Goal: Task Accomplishment & Management: Manage account settings

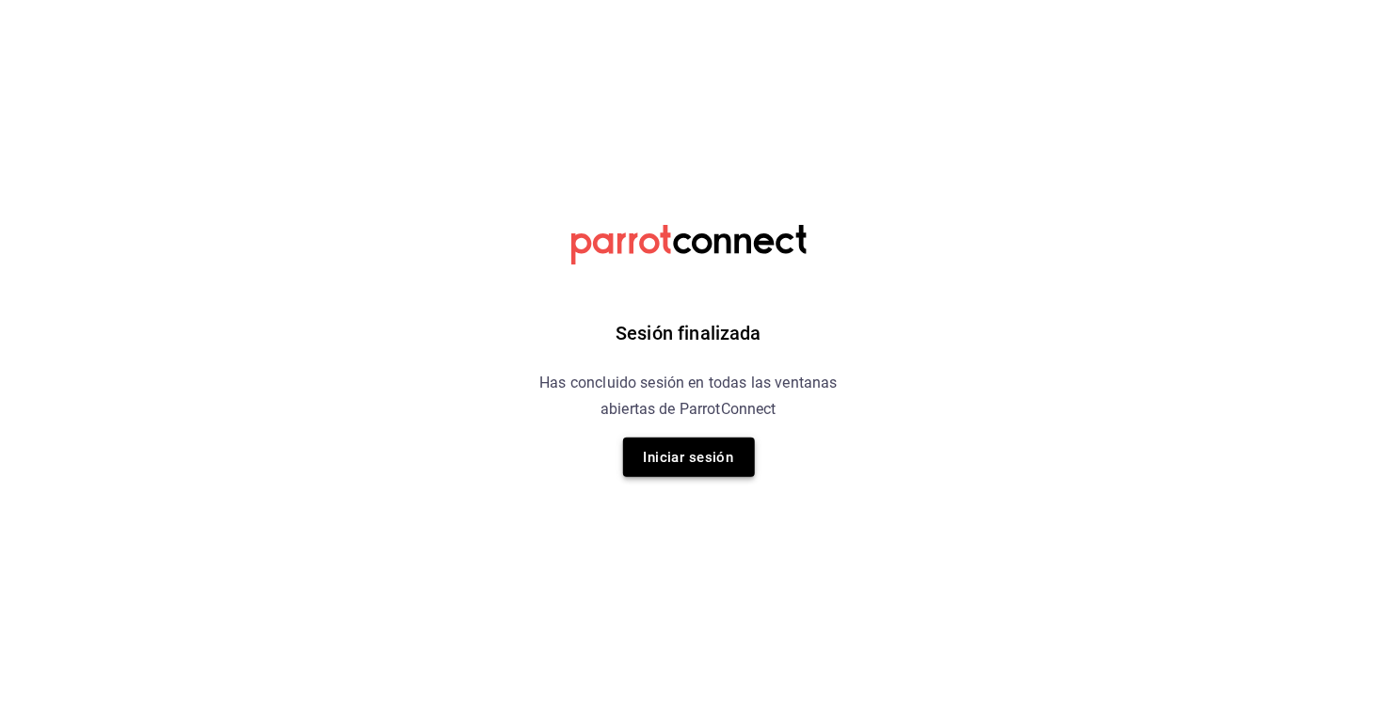
click at [701, 456] on button "Iniciar sesión" at bounding box center [689, 458] width 132 height 40
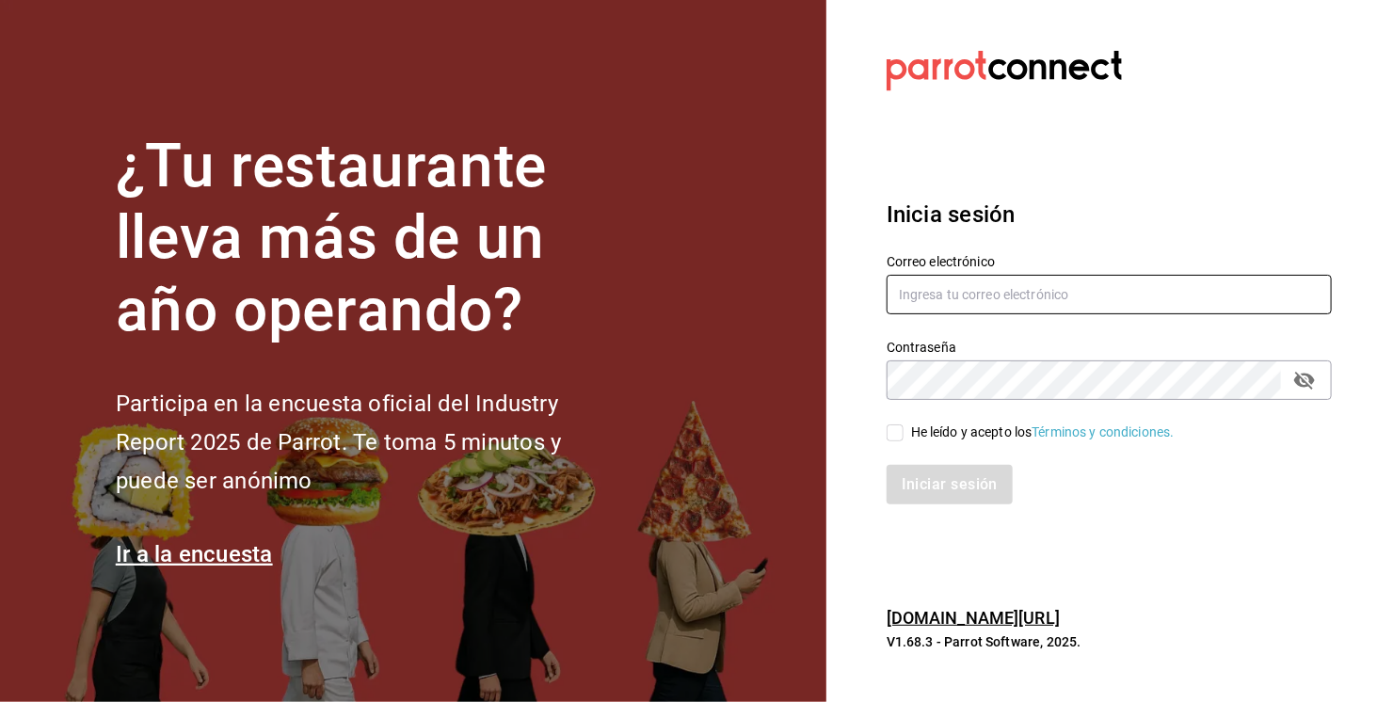
type input "a2d726ad-7741-4838-918e-6454e4be34a1@fake.email"
click at [968, 432] on div "He leído y acepto los Términos y condiciones." at bounding box center [1043, 433] width 264 height 20
click at [904, 432] on input "He leído y acepto los Términos y condiciones." at bounding box center [895, 432] width 17 height 17
checkbox input "true"
click at [977, 495] on button "Iniciar sesión" at bounding box center [951, 485] width 128 height 40
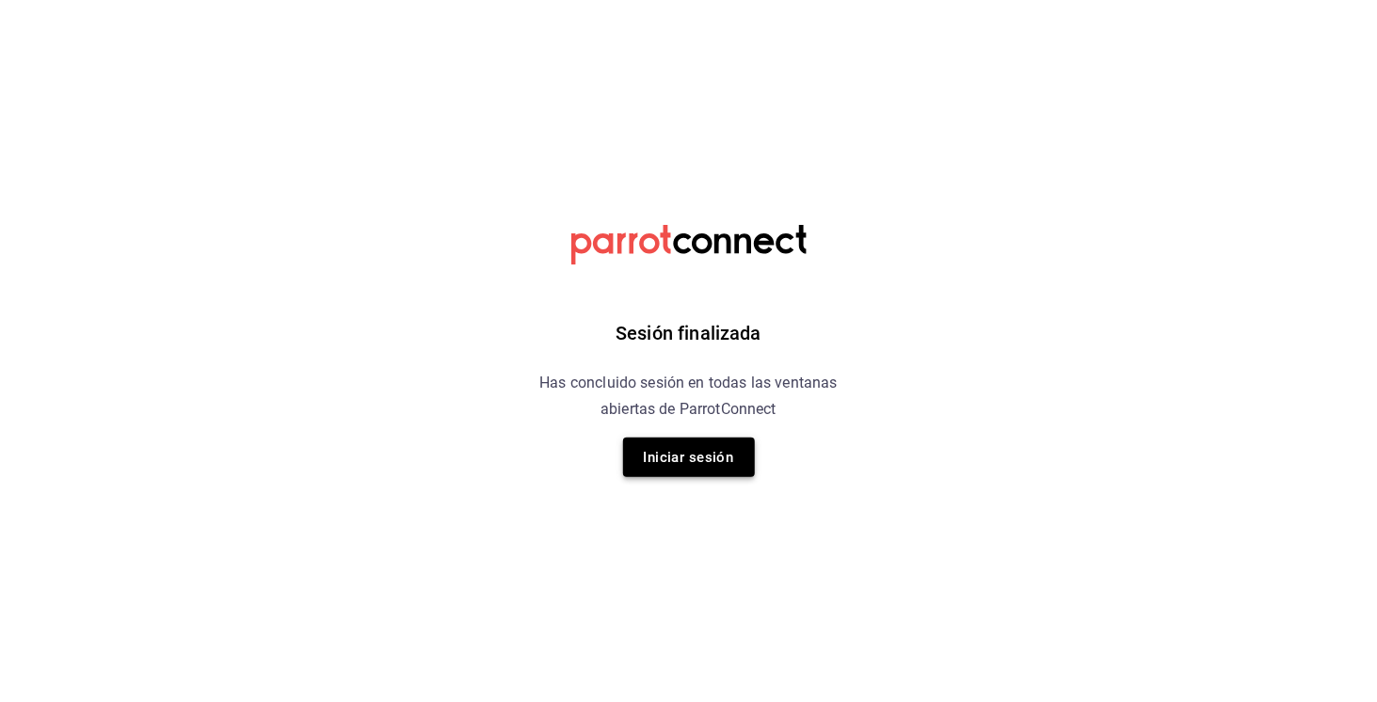
click at [743, 441] on button "Iniciar sesión" at bounding box center [689, 458] width 132 height 40
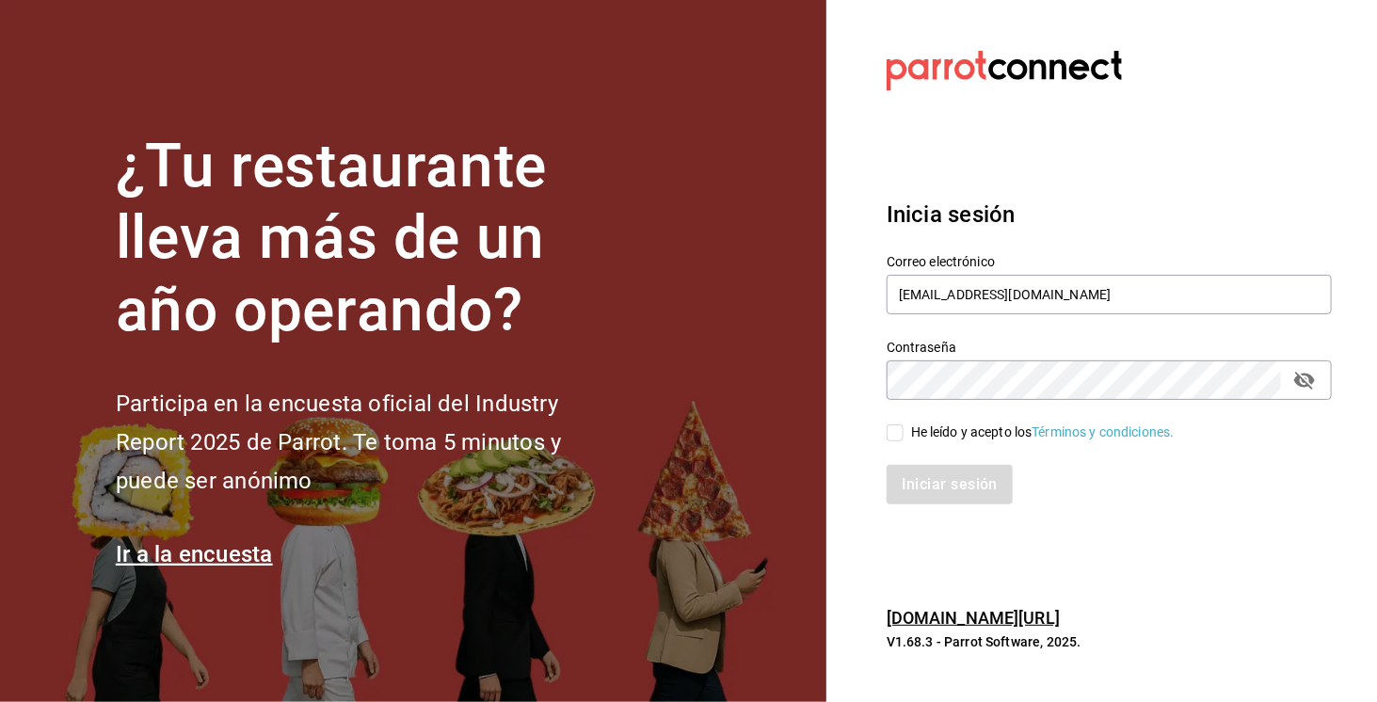
click at [932, 432] on div "He leído y acepto los Términos y condiciones." at bounding box center [1043, 433] width 264 height 20
click at [904, 432] on input "He leído y acepto los Términos y condiciones." at bounding box center [895, 432] width 17 height 17
checkbox input "true"
click at [968, 489] on button "Iniciar sesión" at bounding box center [951, 485] width 128 height 40
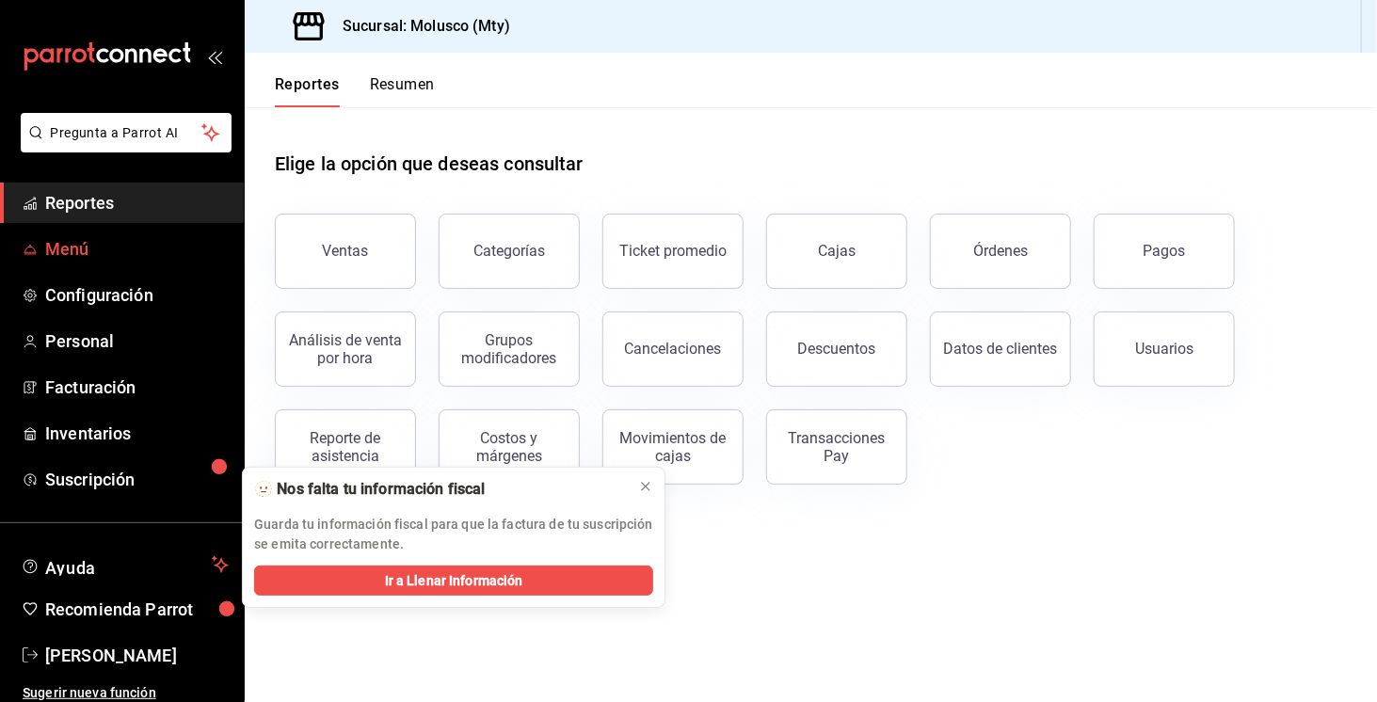
click at [86, 257] on span "Menú" at bounding box center [137, 248] width 184 height 25
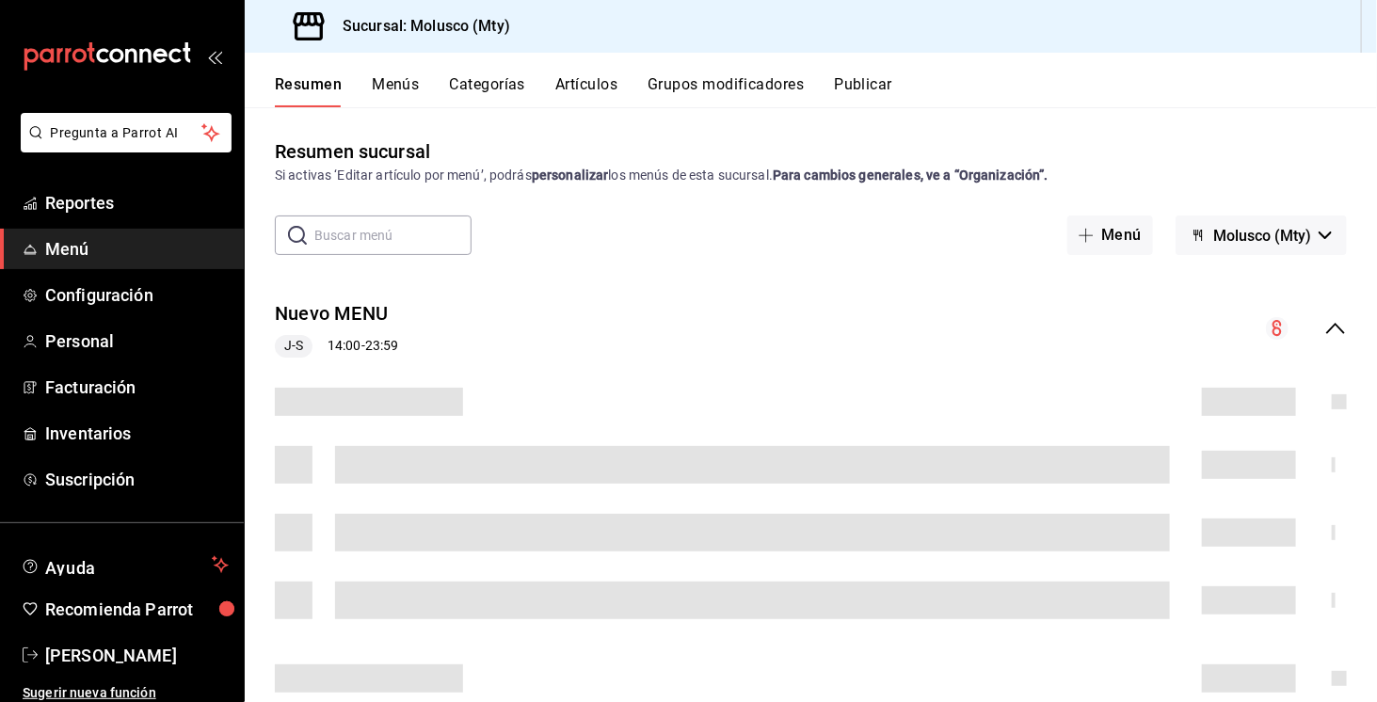
click at [588, 84] on button "Artículos" at bounding box center [586, 91] width 62 height 32
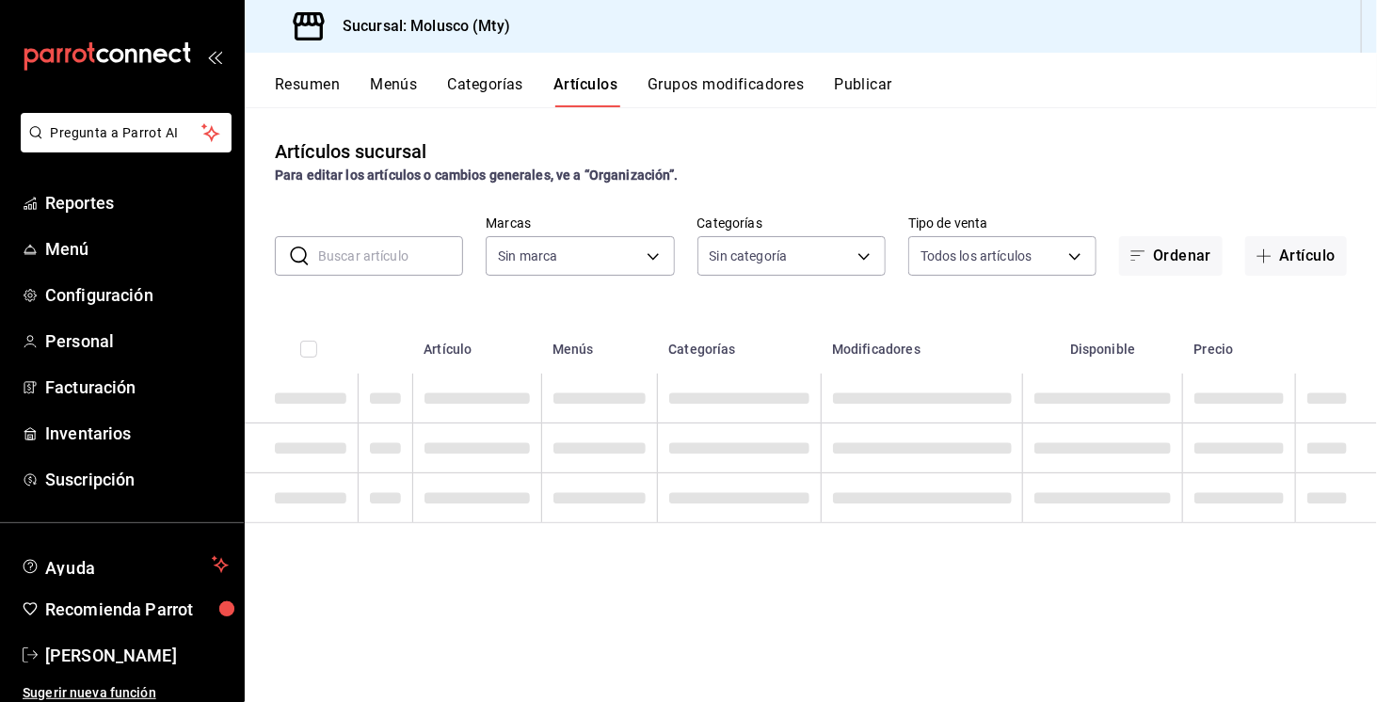
type input "356499dc-45b1-4a46-87a0-ed45505369c2"
type input "9e1dfcf3-8bc7-4560-bda8-abc82440ed9a,1c4ce0f8-69a2-4795-af25-3821d1c97135,73dc6…"
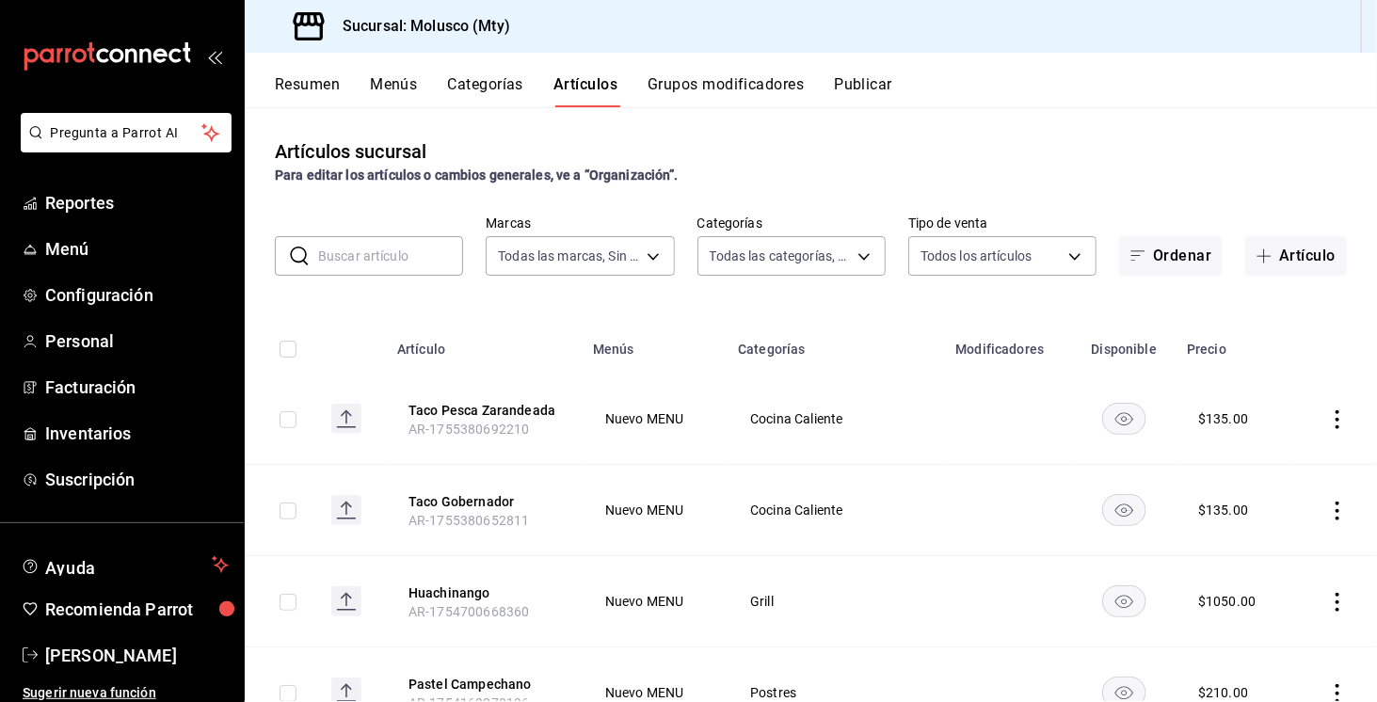
click at [420, 257] on input "text" at bounding box center [390, 256] width 145 height 38
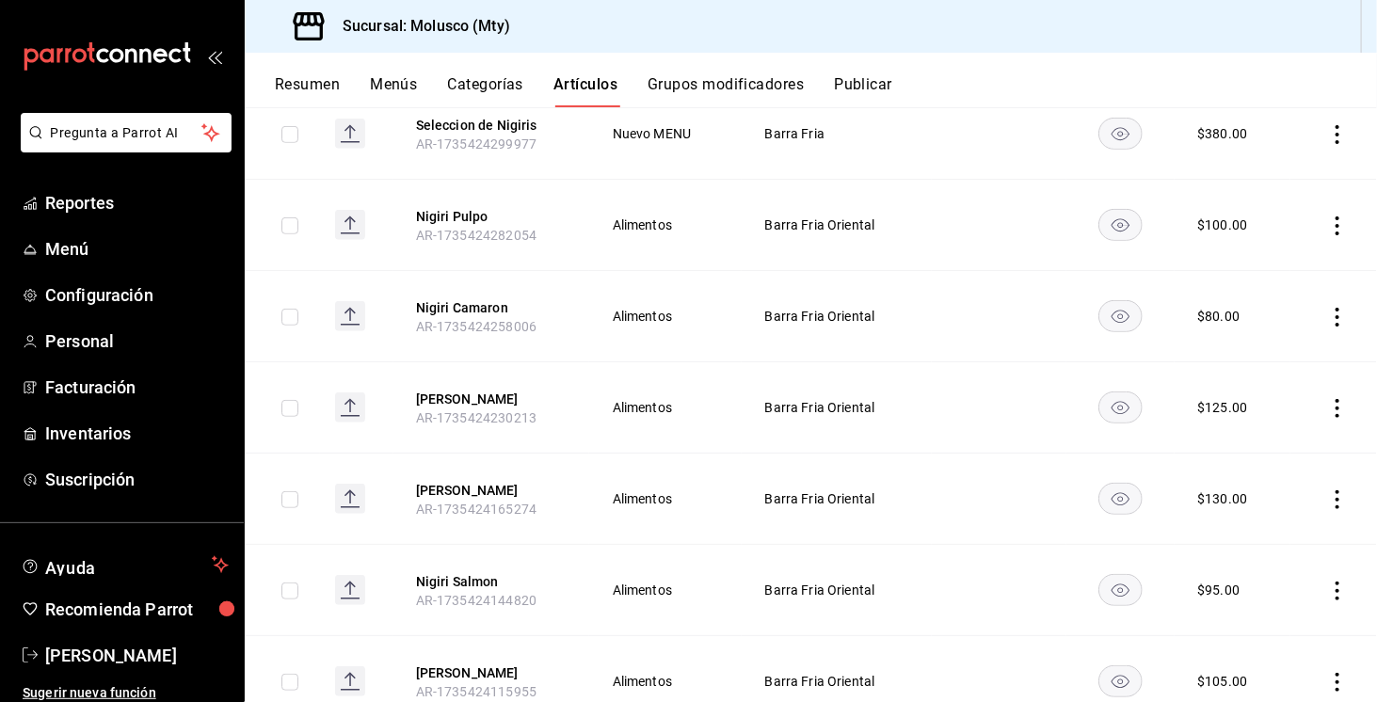
scroll to position [351, 0]
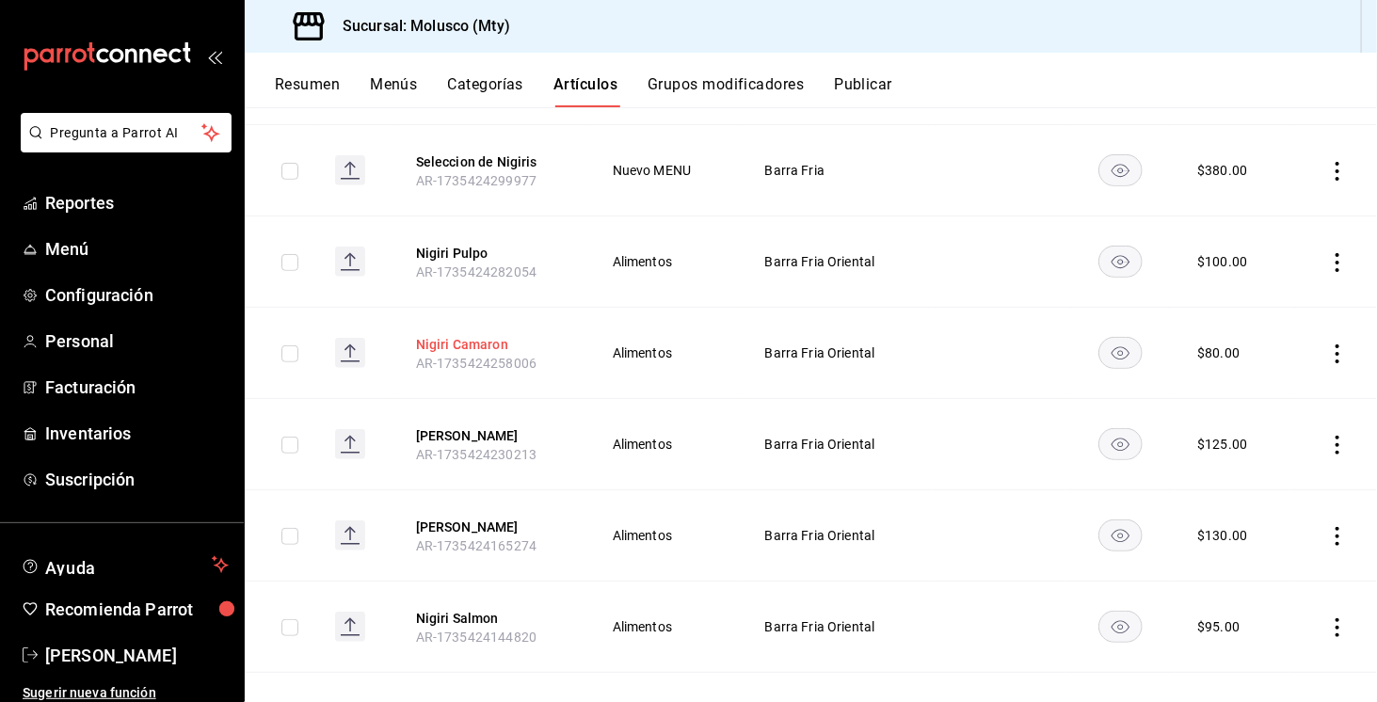
type input "nigir"
click at [493, 343] on button "Nigiri Camaron" at bounding box center [491, 344] width 151 height 19
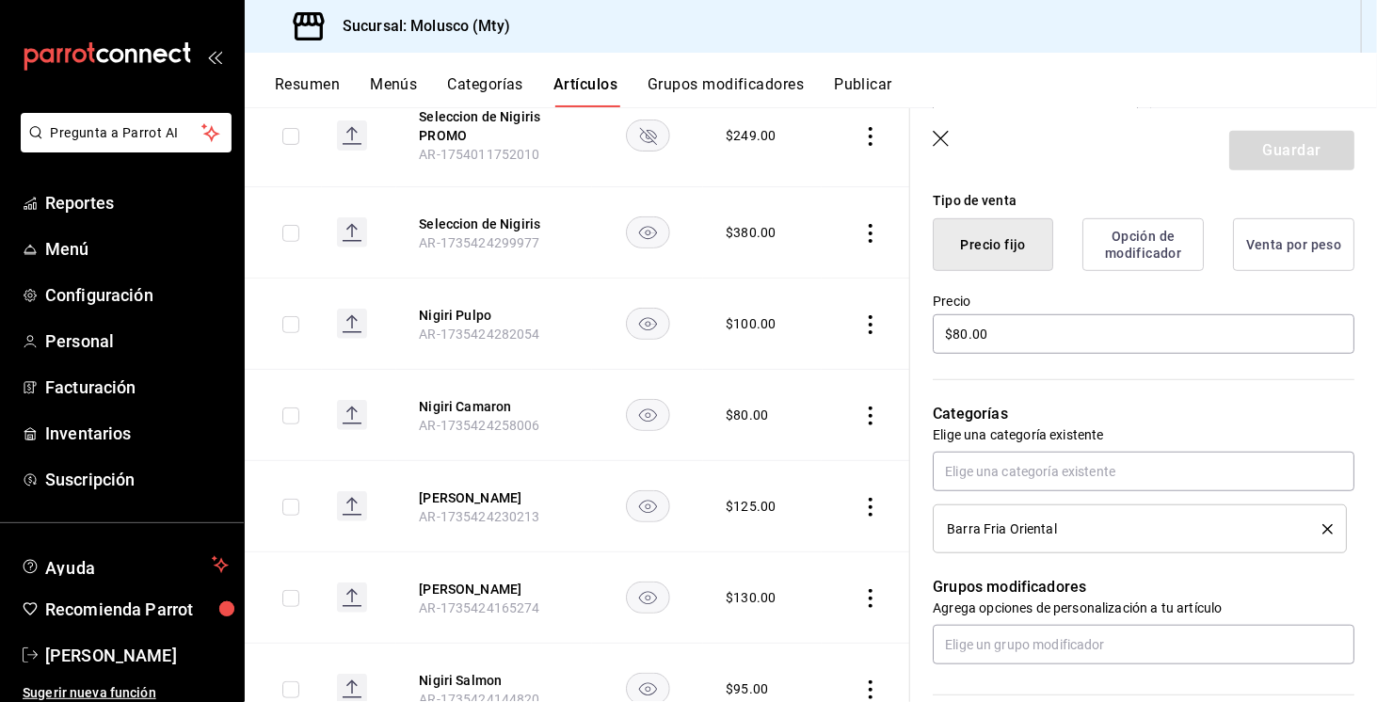
scroll to position [471, 0]
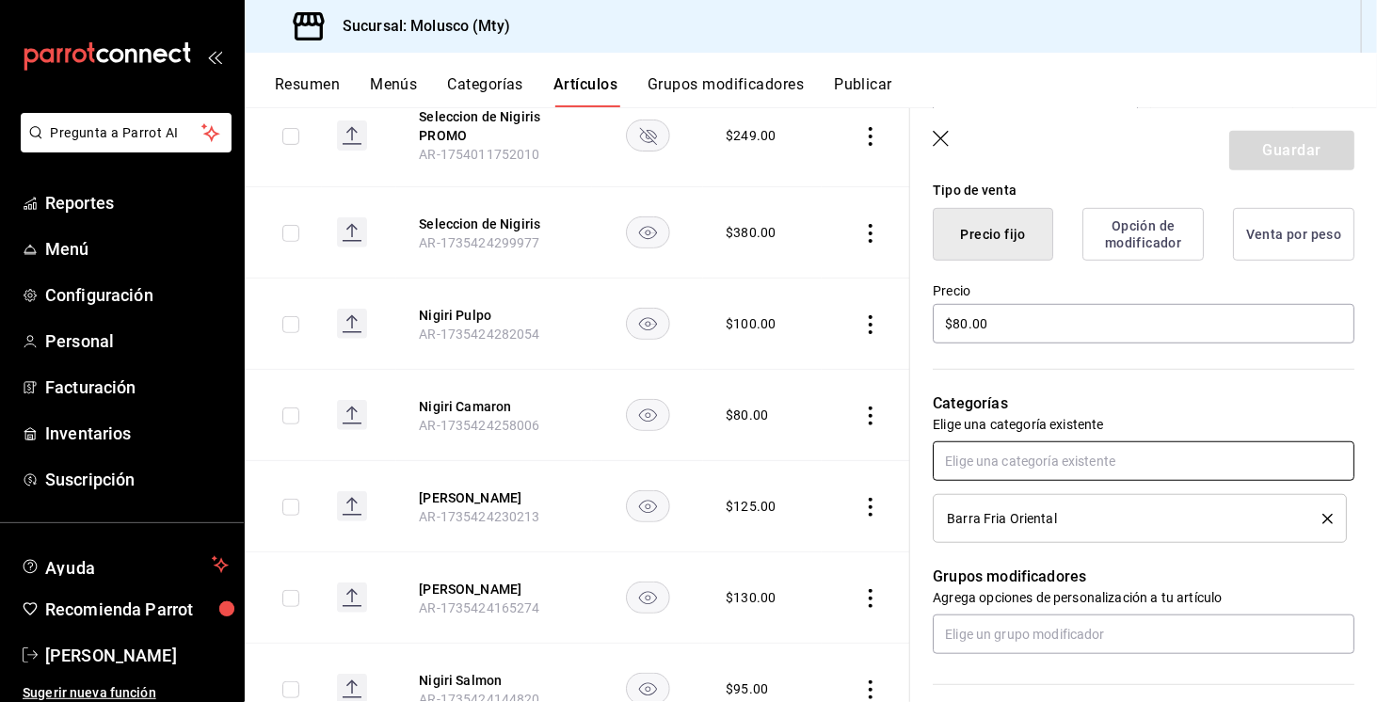
click at [1064, 455] on input "text" at bounding box center [1144, 461] width 422 height 40
type input "barra"
click at [1203, 475] on input "barra" at bounding box center [1144, 461] width 422 height 40
click at [1069, 506] on li "Barra Fria" at bounding box center [1137, 503] width 408 height 31
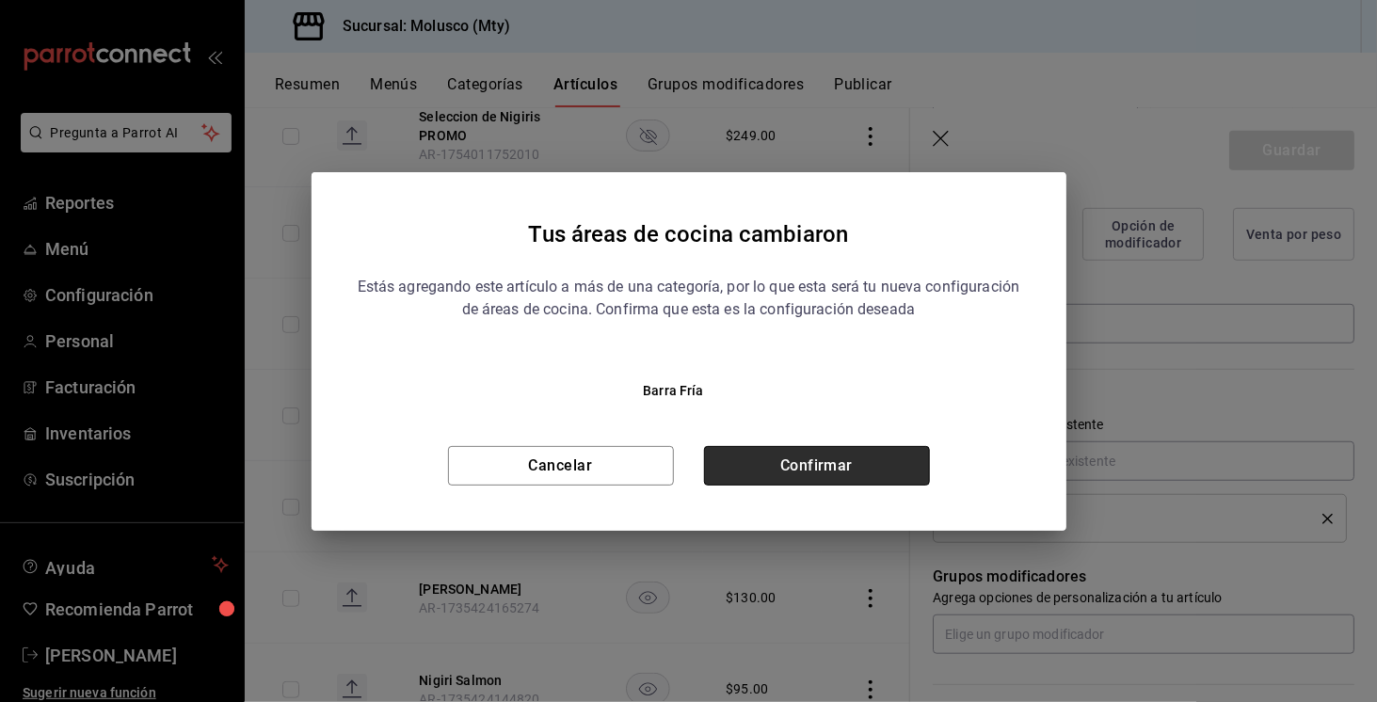
drag, startPoint x: 772, startPoint y: 472, endPoint x: 852, endPoint y: 462, distance: 80.6
click at [772, 472] on button "Confirmar" at bounding box center [817, 466] width 226 height 40
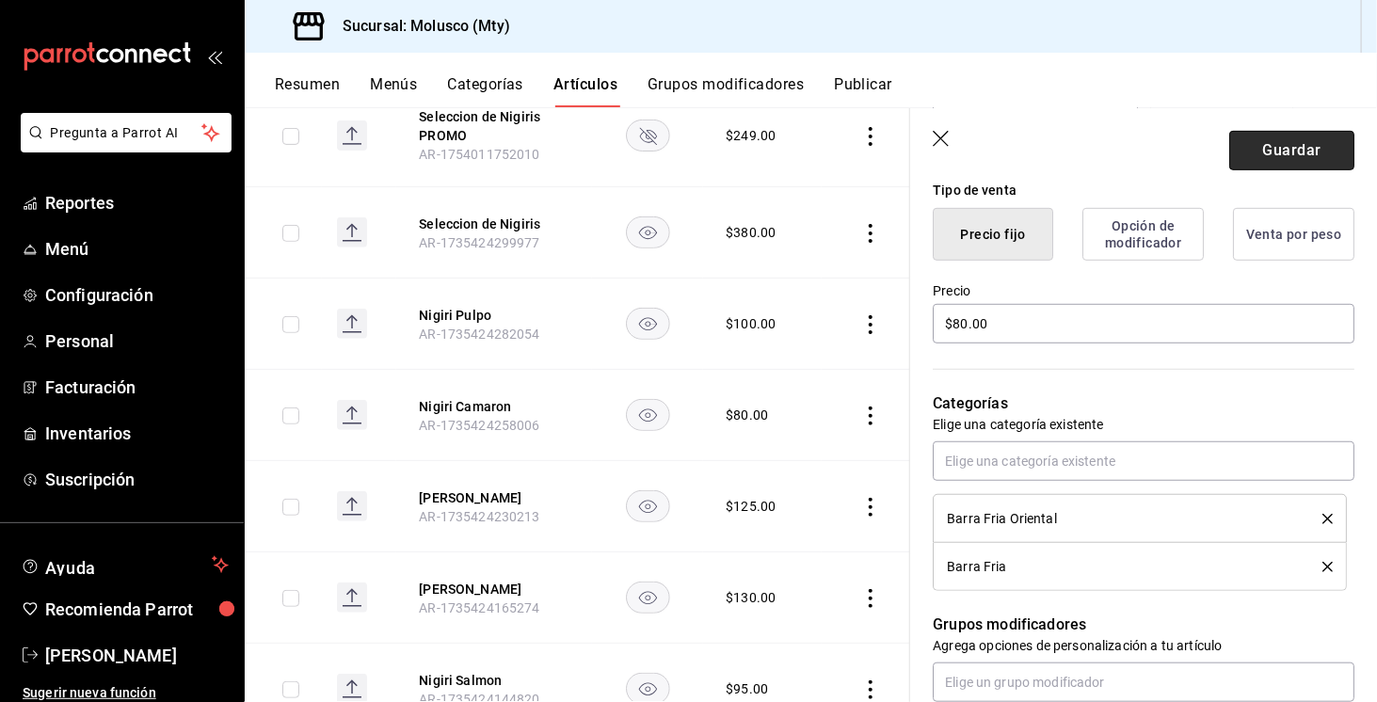
click at [1277, 151] on button "Guardar" at bounding box center [1291, 151] width 125 height 40
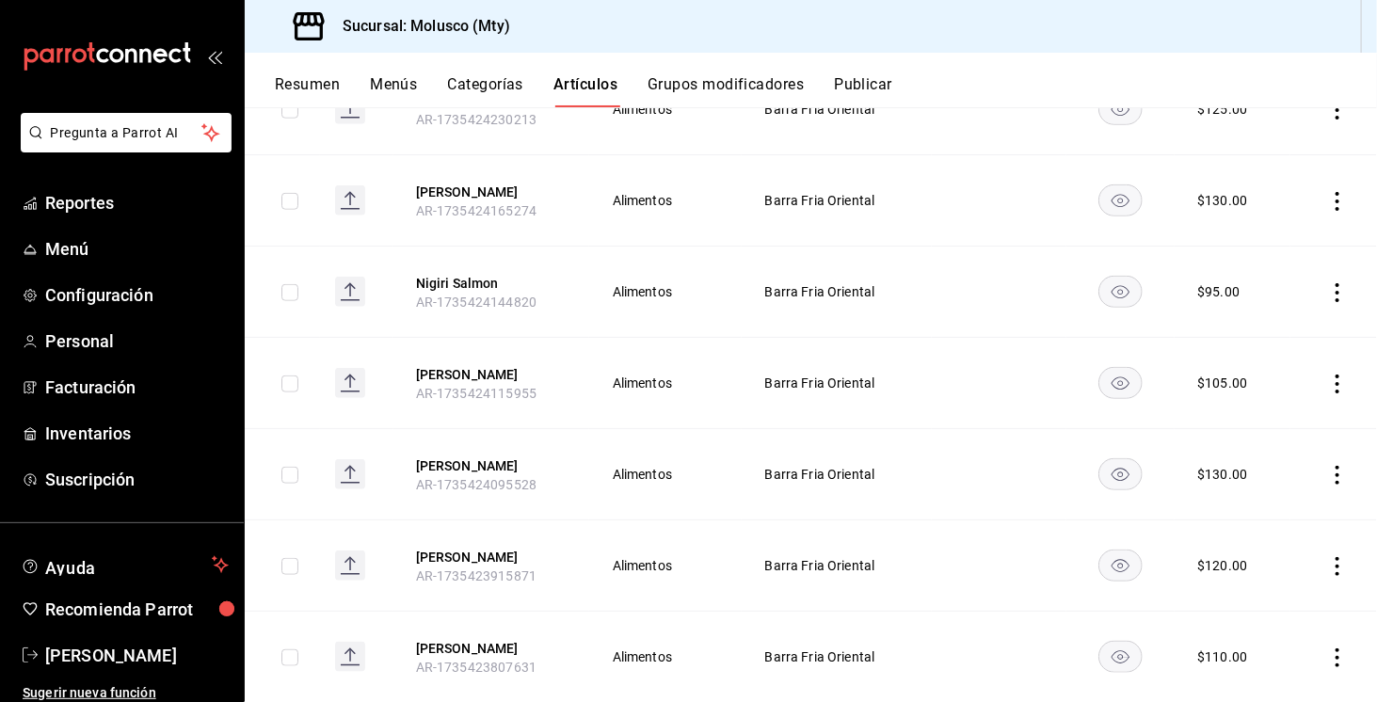
scroll to position [728, 0]
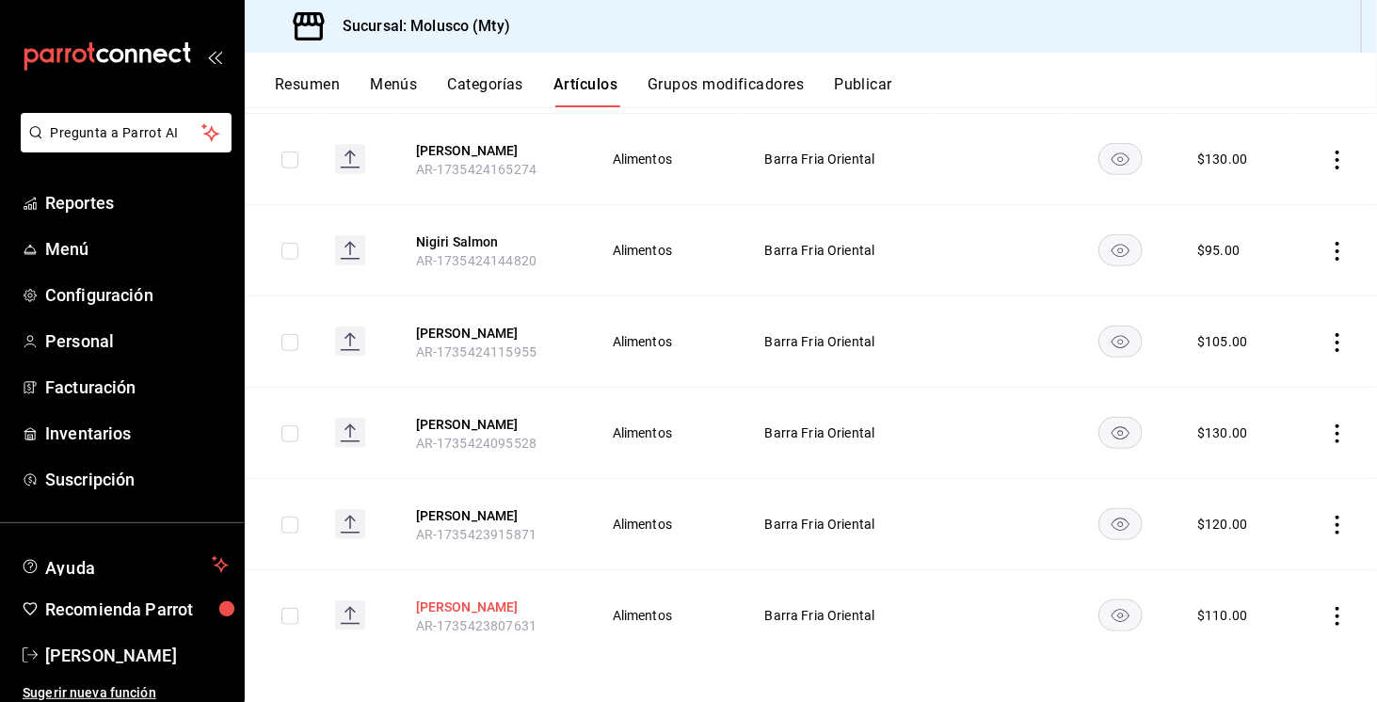
click at [472, 610] on button "Nigiri Akami" at bounding box center [491, 607] width 151 height 19
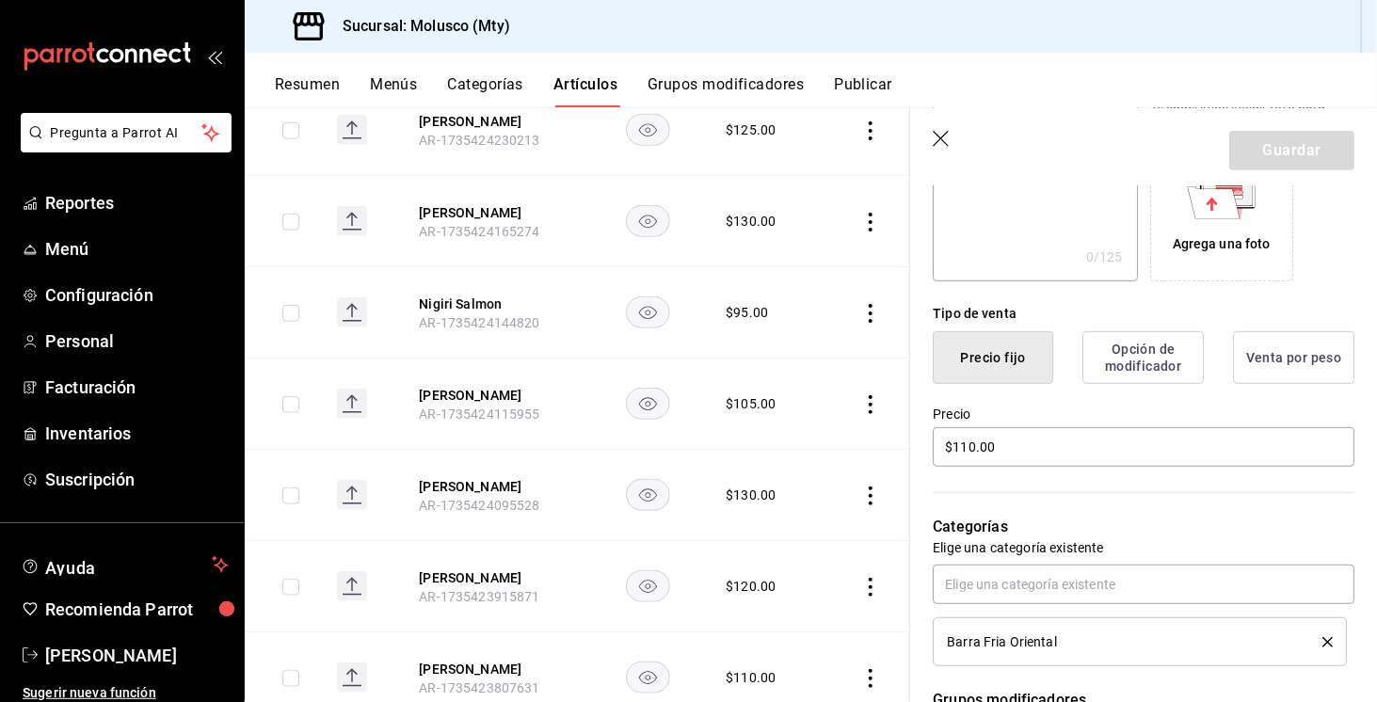
scroll to position [565, 0]
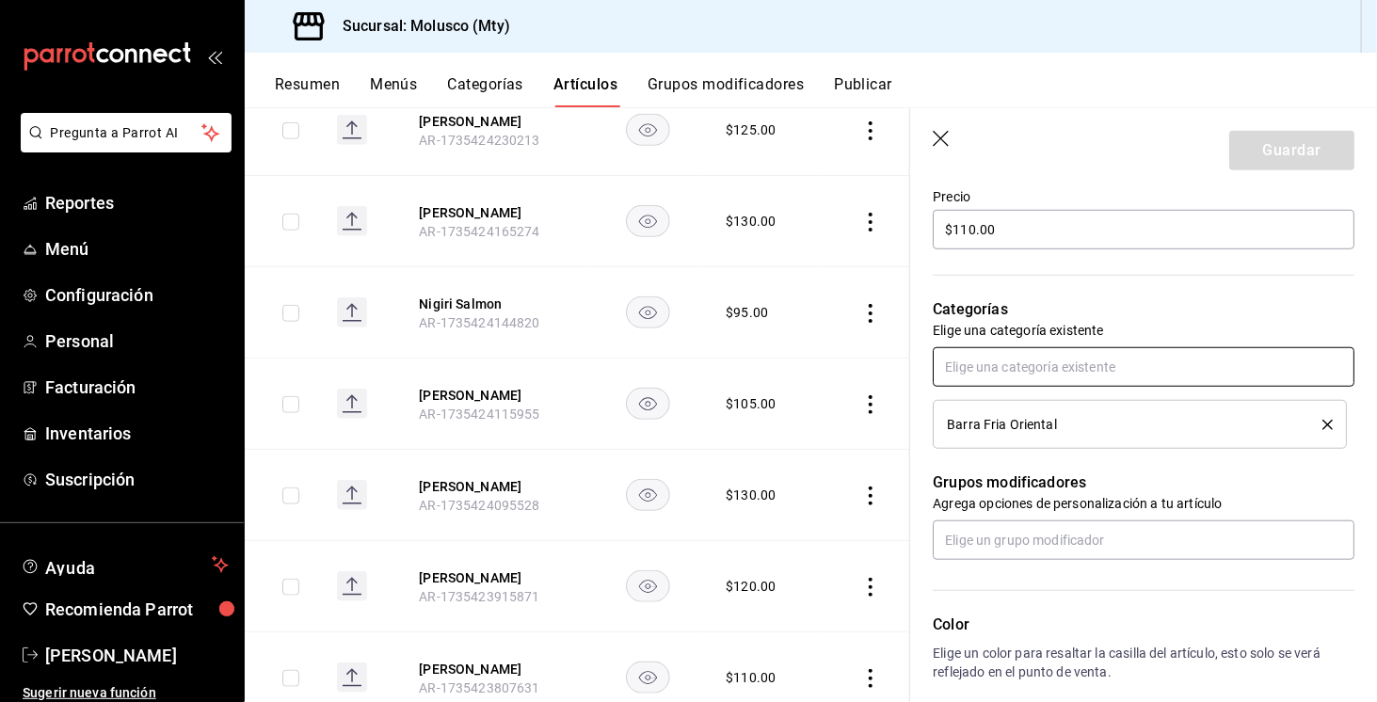
click at [1045, 373] on input "text" at bounding box center [1144, 367] width 422 height 40
type input "barra"
click at [1295, 411] on li "Barra Fria" at bounding box center [1137, 409] width 408 height 31
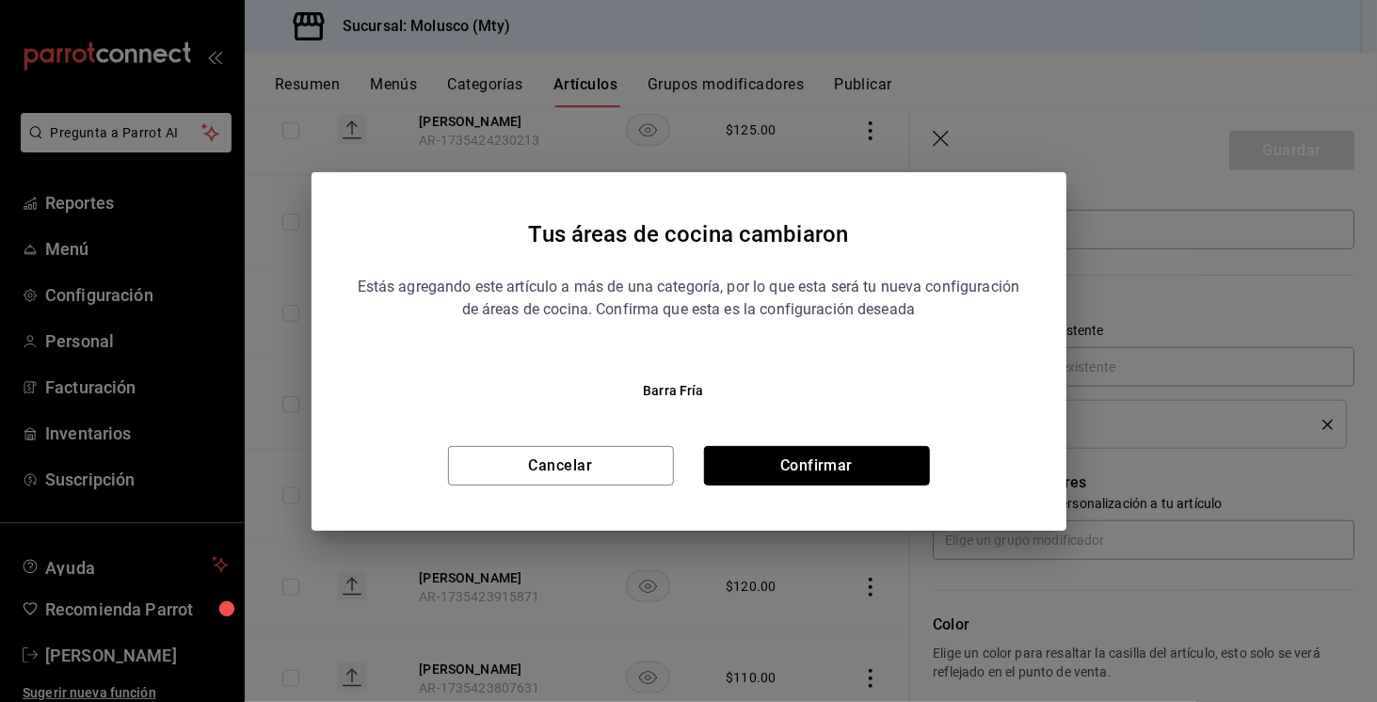
click at [796, 458] on button "Confirmar" at bounding box center [817, 466] width 226 height 40
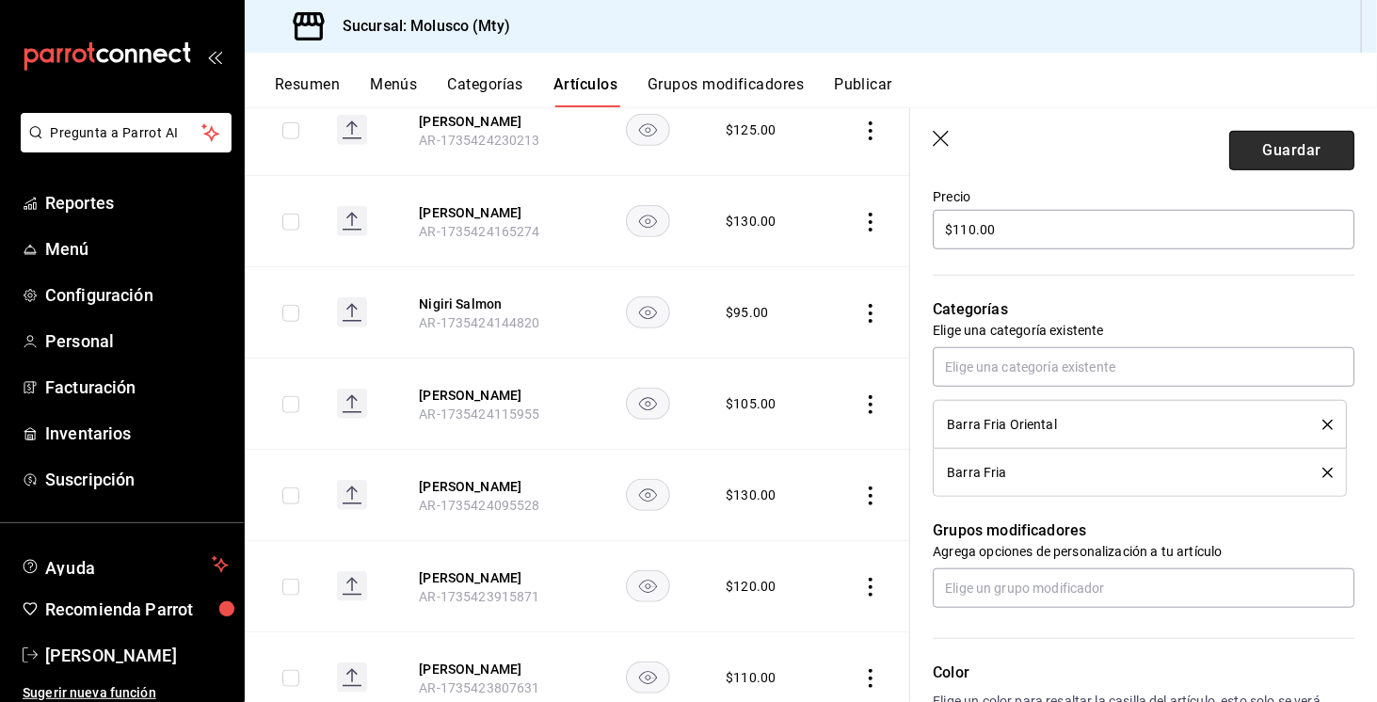
click at [1309, 147] on button "Guardar" at bounding box center [1291, 151] width 125 height 40
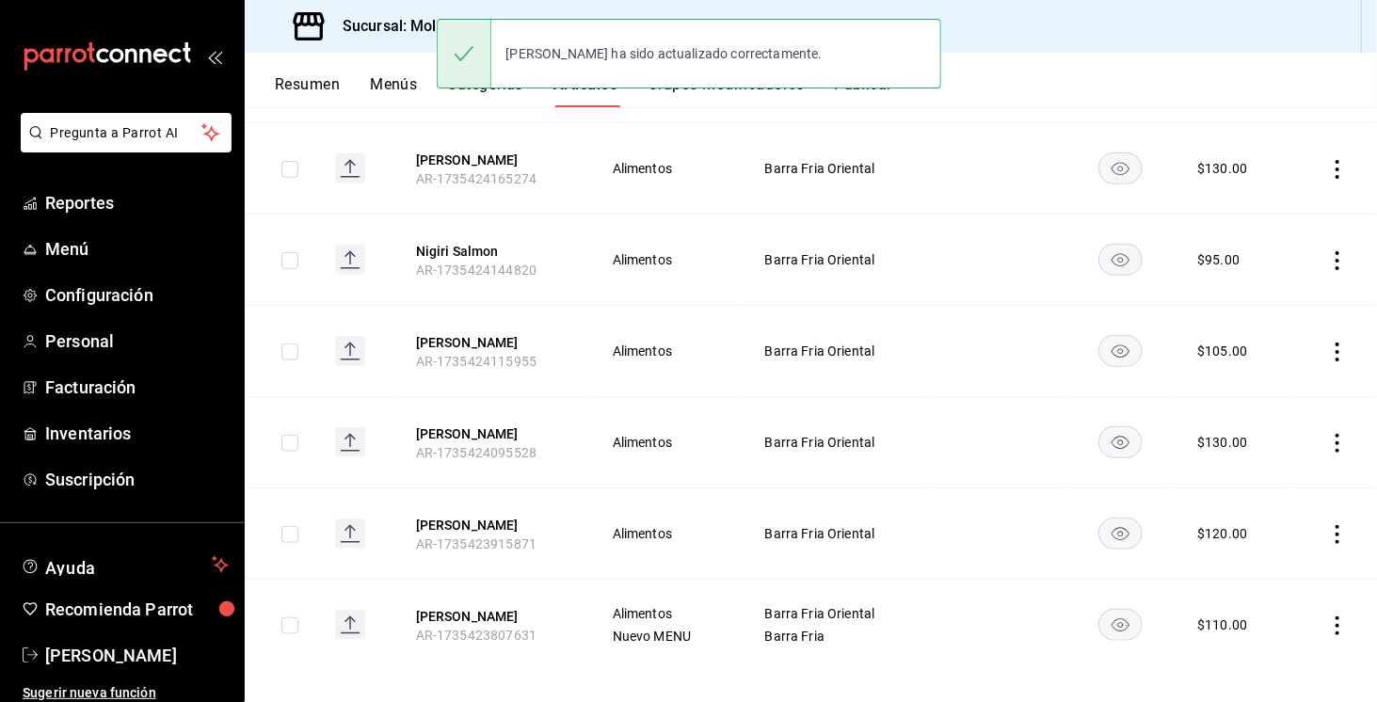
scroll to position [728, 0]
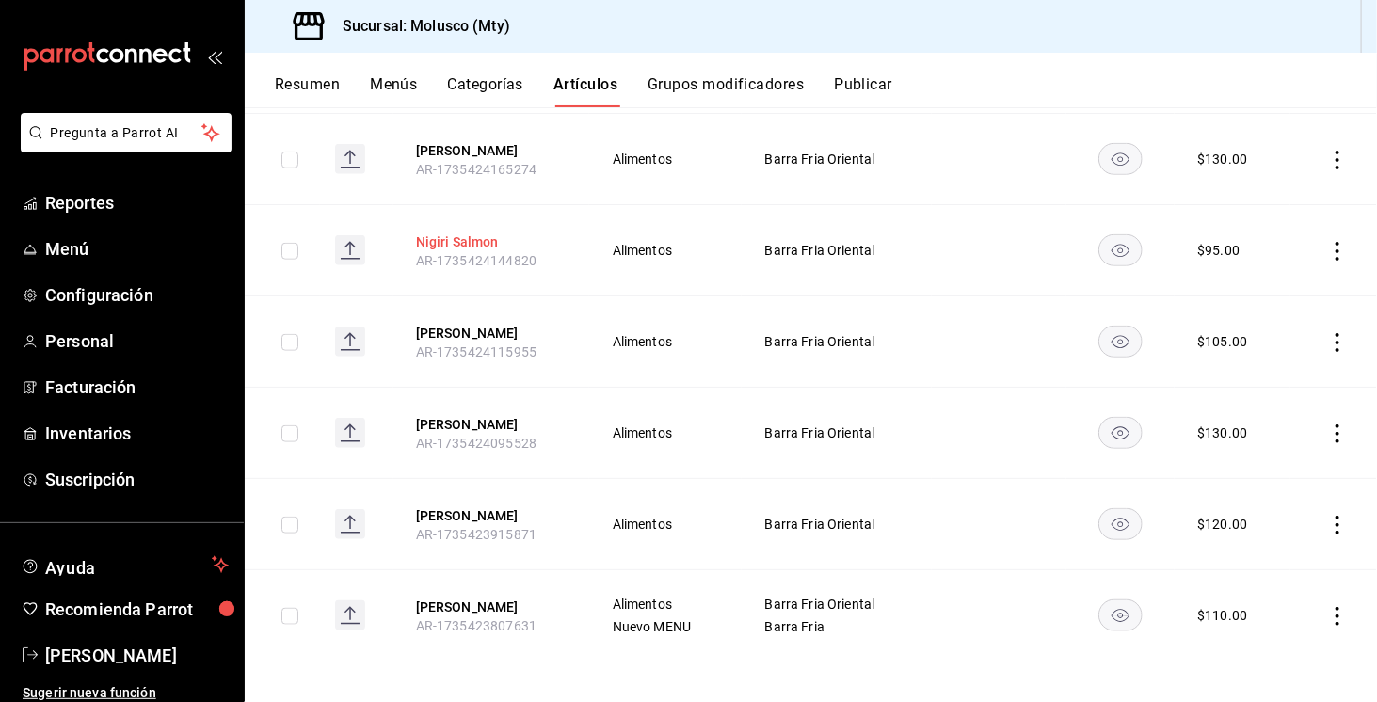
click at [480, 234] on button "Nigiri Salmon" at bounding box center [491, 241] width 151 height 19
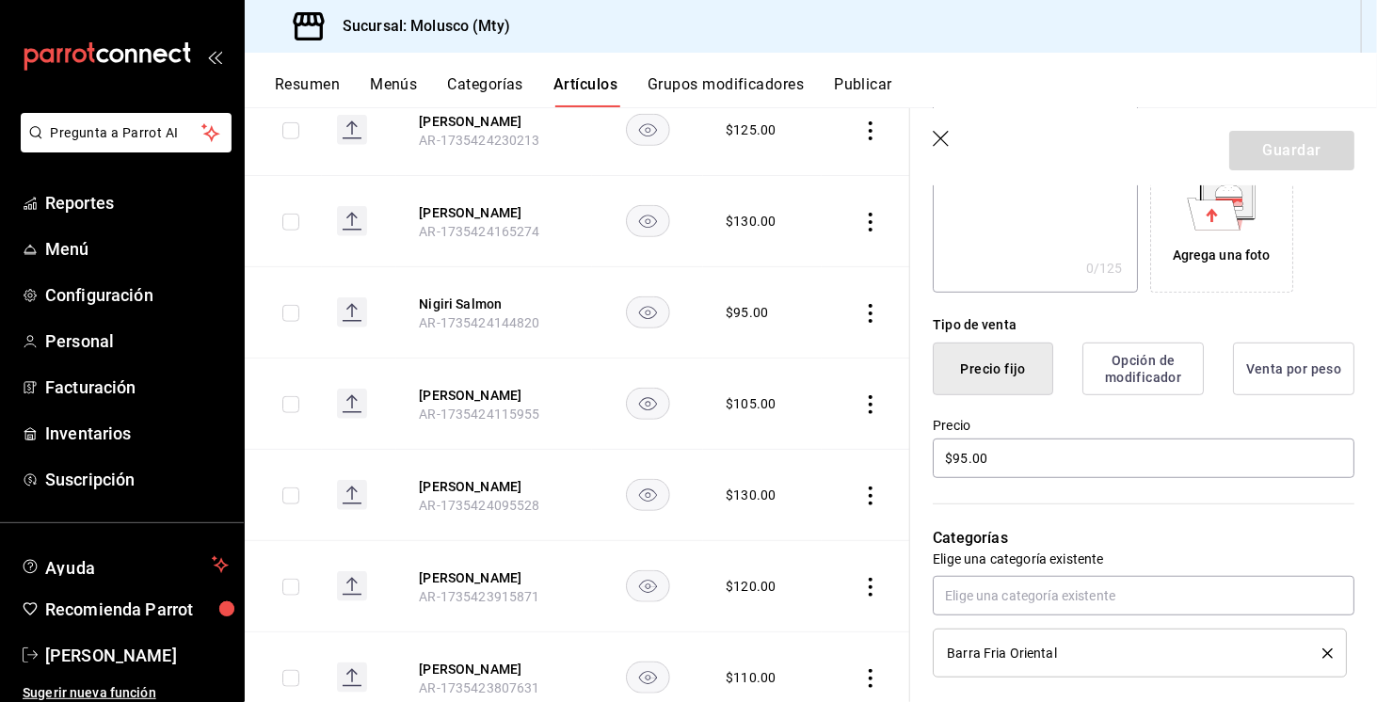
scroll to position [376, 0]
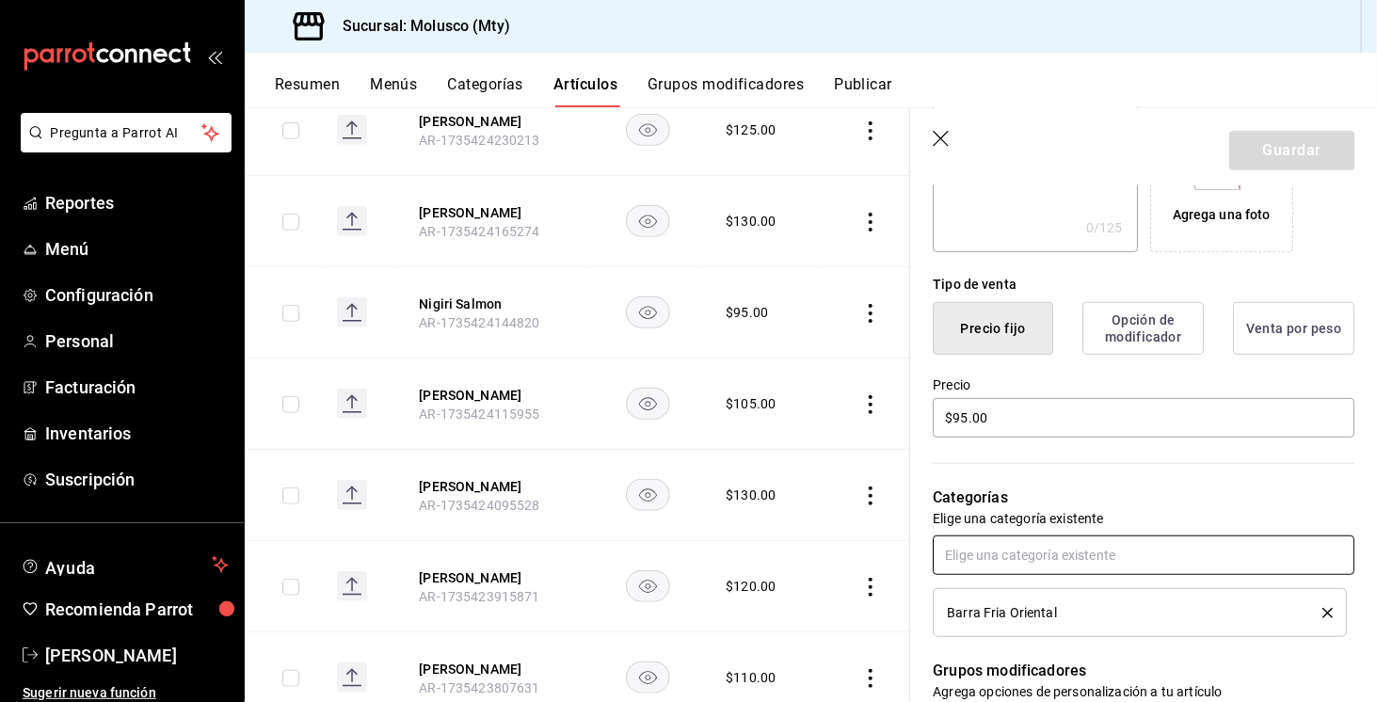
drag, startPoint x: 1105, startPoint y: 540, endPoint x: 1110, endPoint y: 591, distance: 51.0
click at [1108, 579] on div "Barra Fria Oriental" at bounding box center [1144, 587] width 422 height 102
type input "barra"
click at [1102, 595] on li "Barra Fria" at bounding box center [1137, 598] width 408 height 31
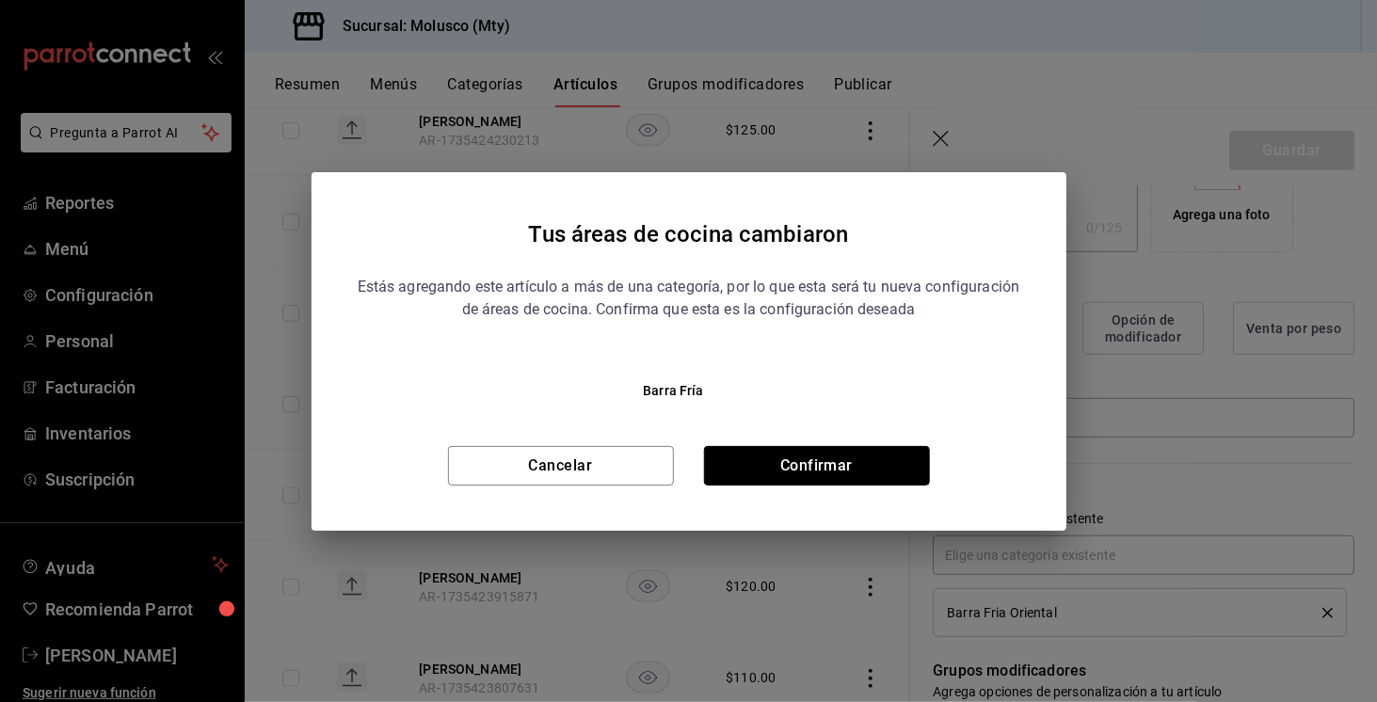
click at [890, 449] on button "Confirmar" at bounding box center [817, 466] width 226 height 40
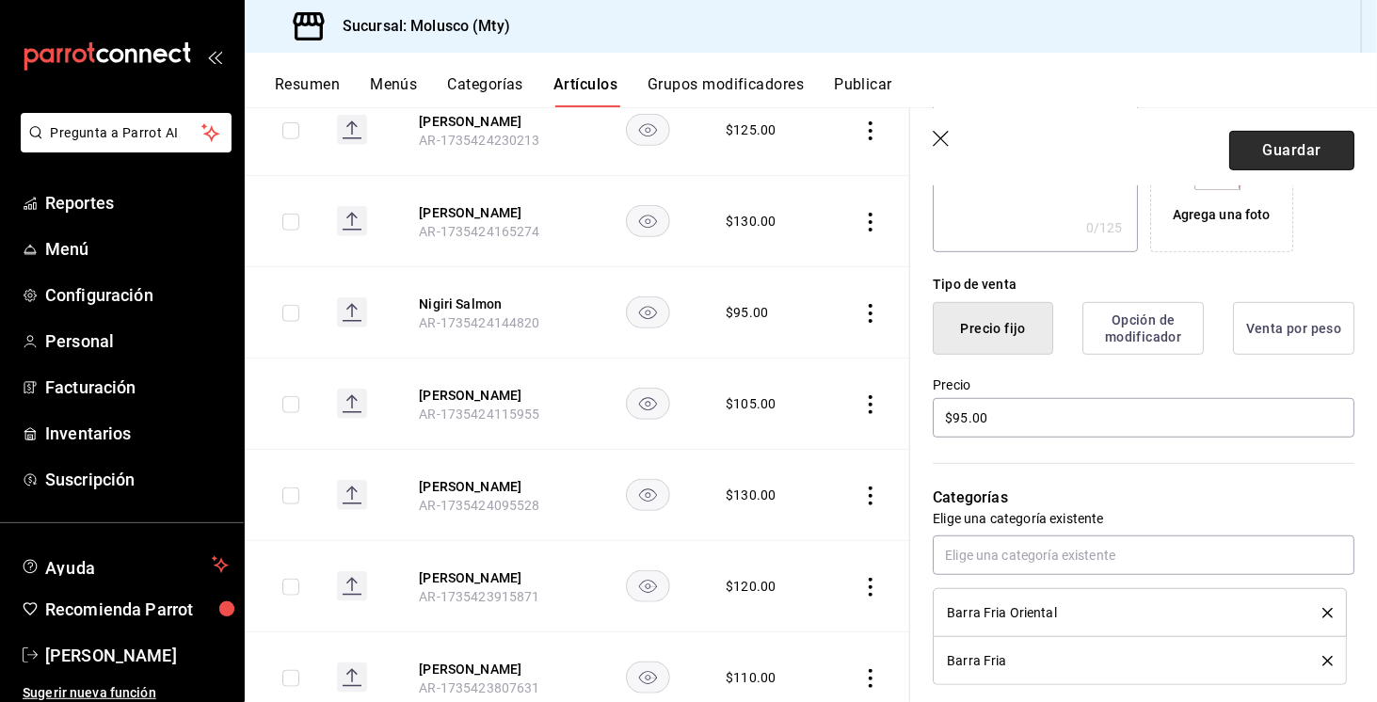
click at [1284, 157] on button "Guardar" at bounding box center [1291, 151] width 125 height 40
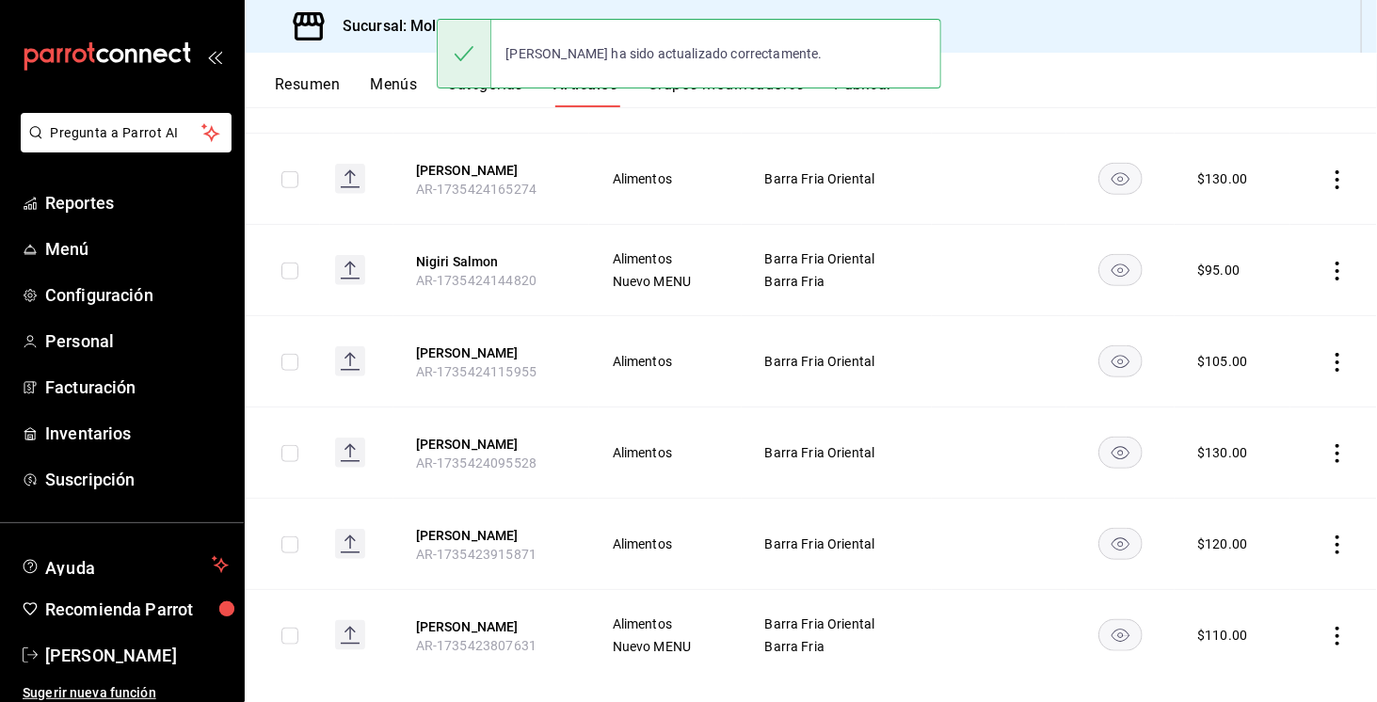
scroll to position [728, 0]
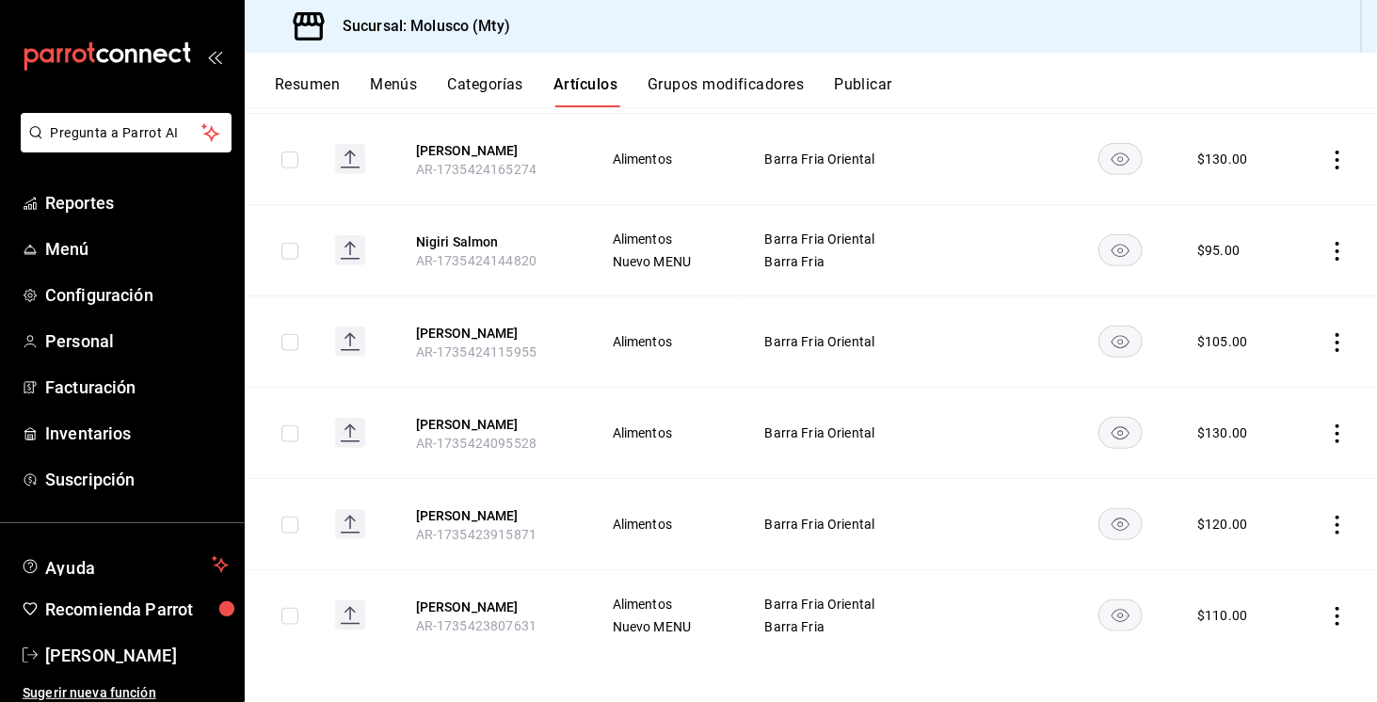
drag, startPoint x: 492, startPoint y: 513, endPoint x: 725, endPoint y: 494, distance: 233.2
click at [491, 513] on button "Nigiri Chutoro" at bounding box center [491, 515] width 151 height 19
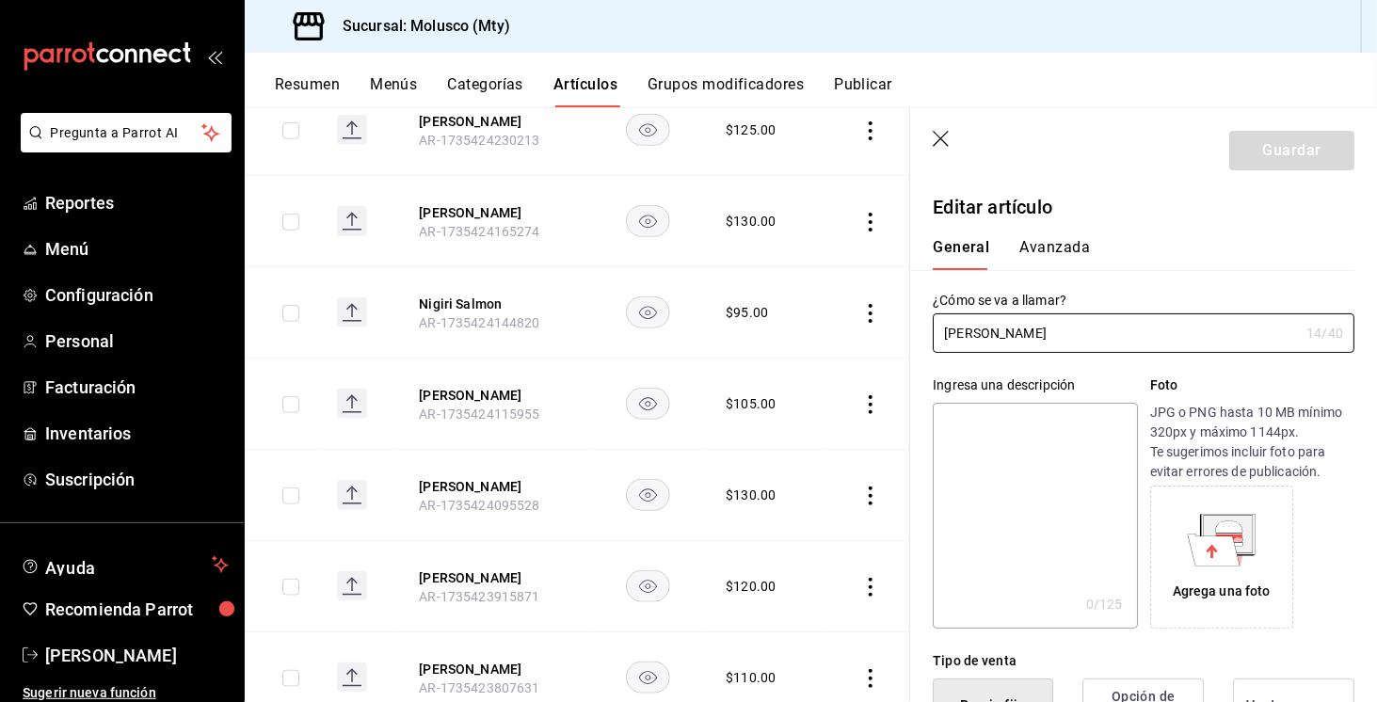
type input "$120.00"
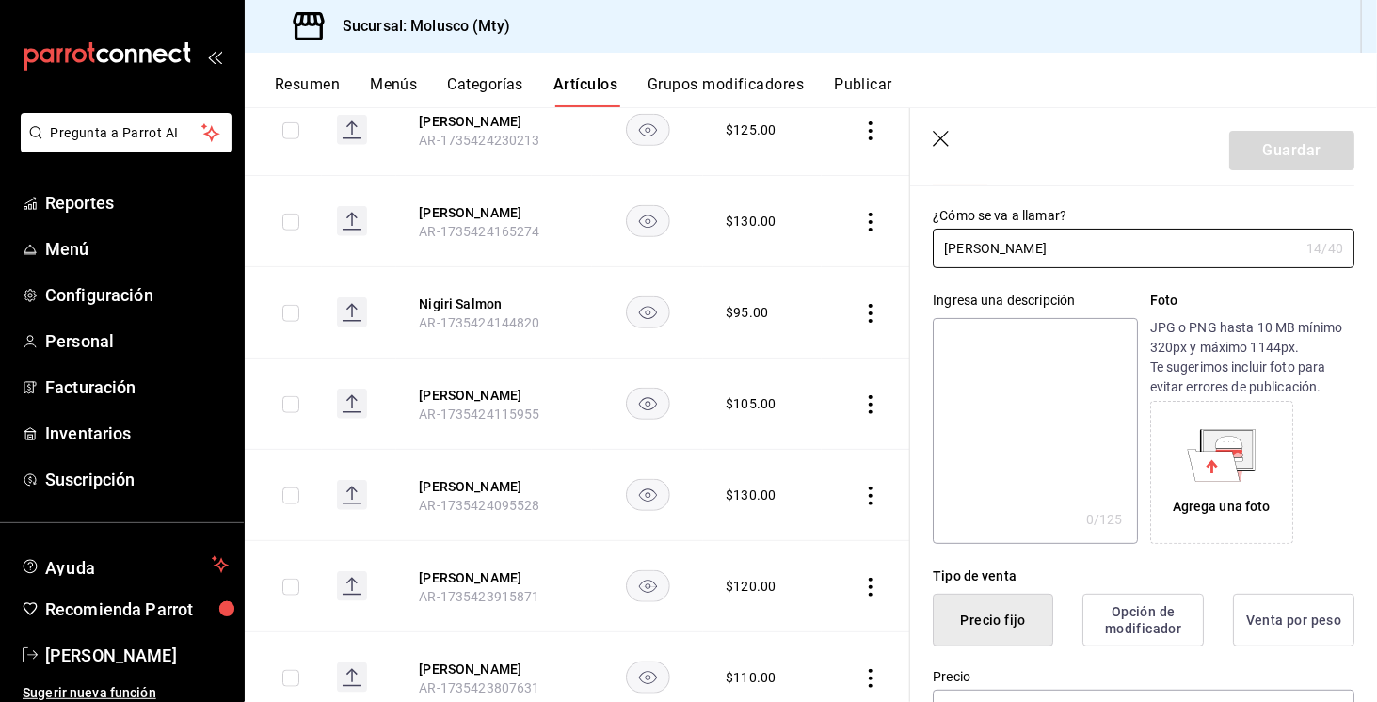
scroll to position [376, 0]
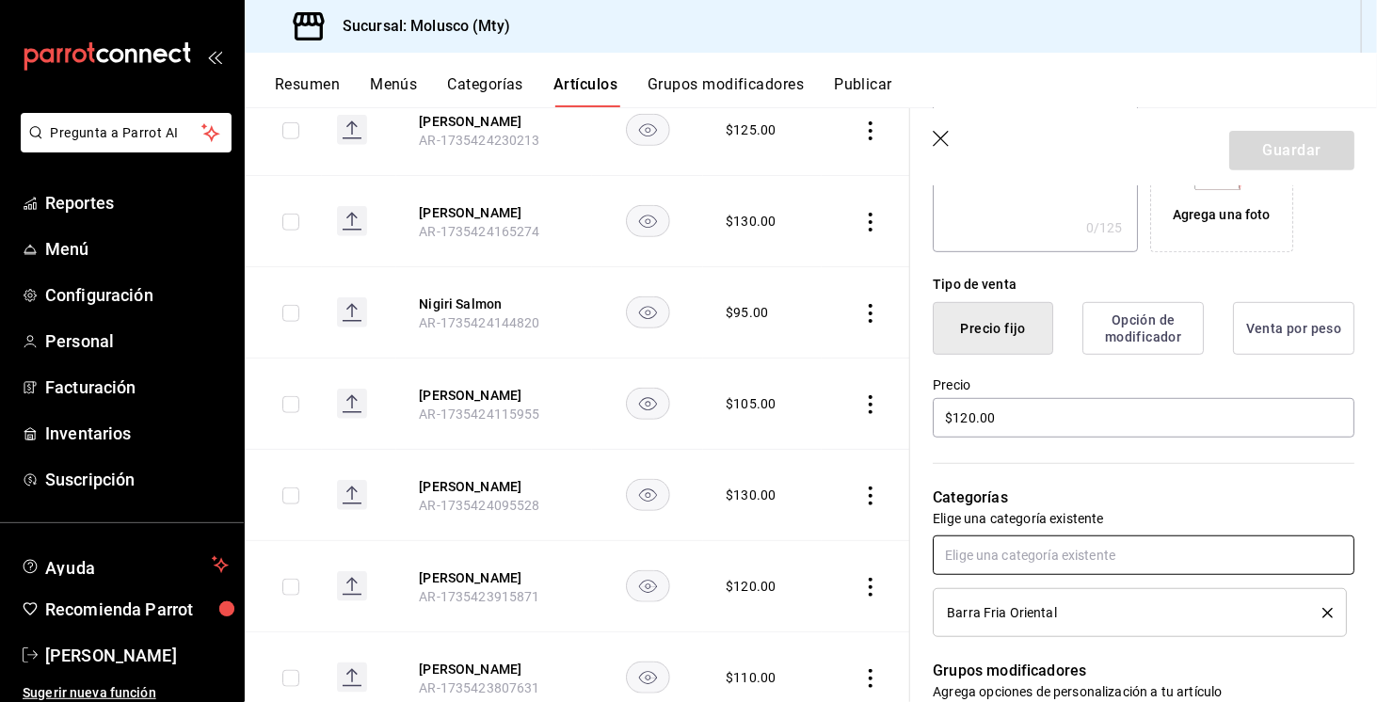
click at [1081, 547] on input "text" at bounding box center [1144, 556] width 422 height 40
type input "ba"
click at [1017, 607] on li "Barra Fria" at bounding box center [1137, 598] width 408 height 31
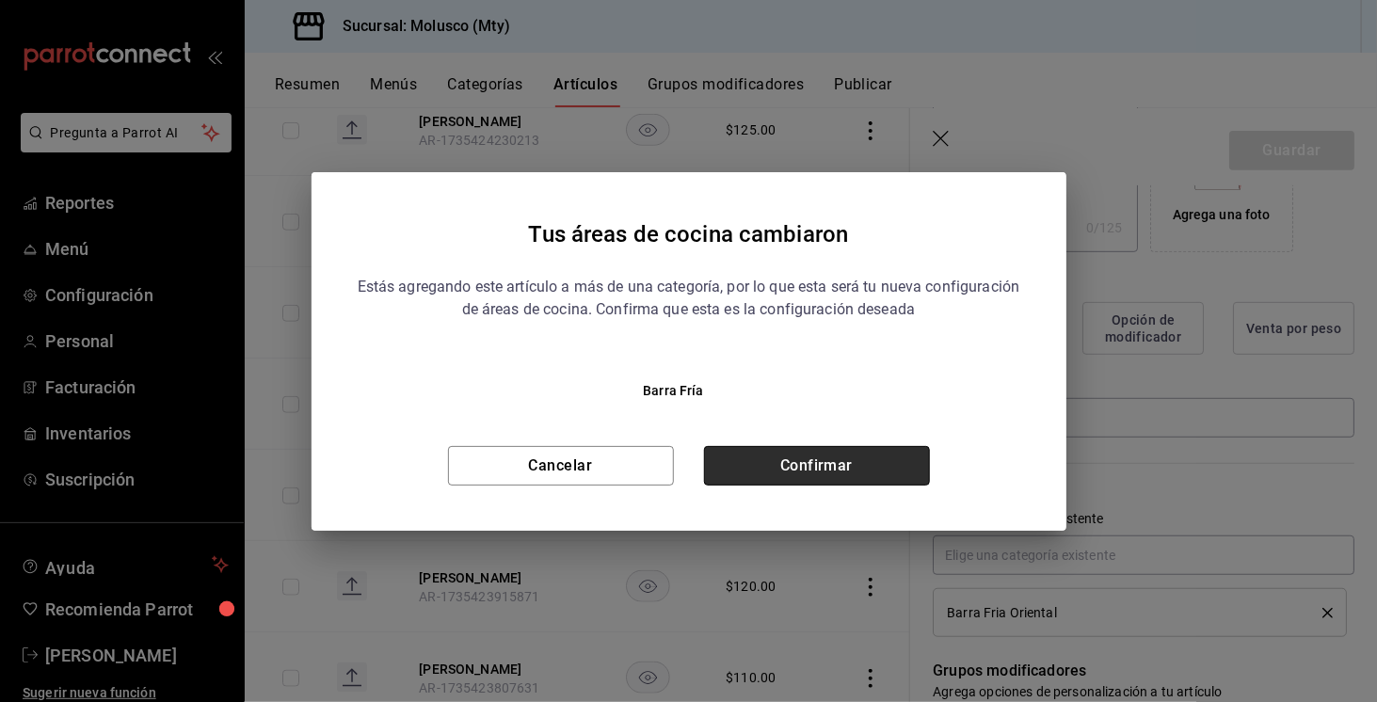
click at [821, 460] on button "Confirmar" at bounding box center [817, 466] width 226 height 40
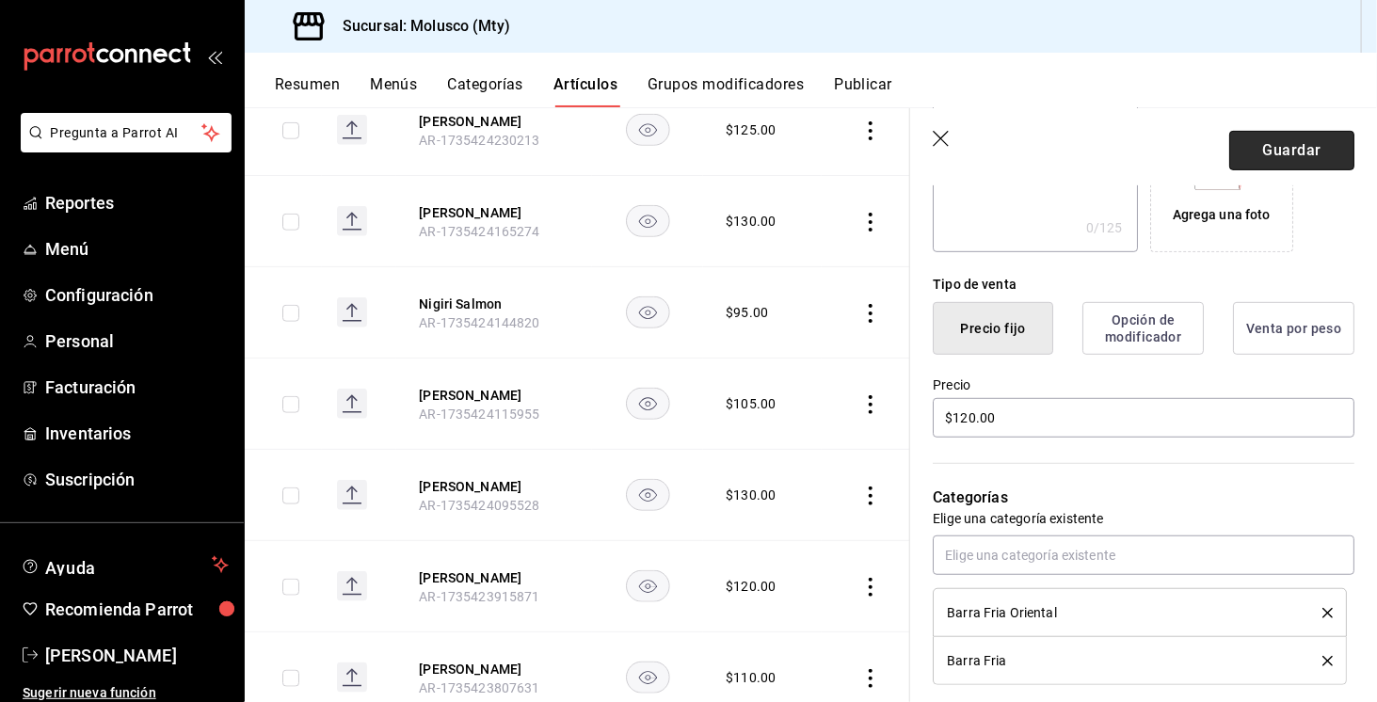
click at [1293, 154] on button "Guardar" at bounding box center [1291, 151] width 125 height 40
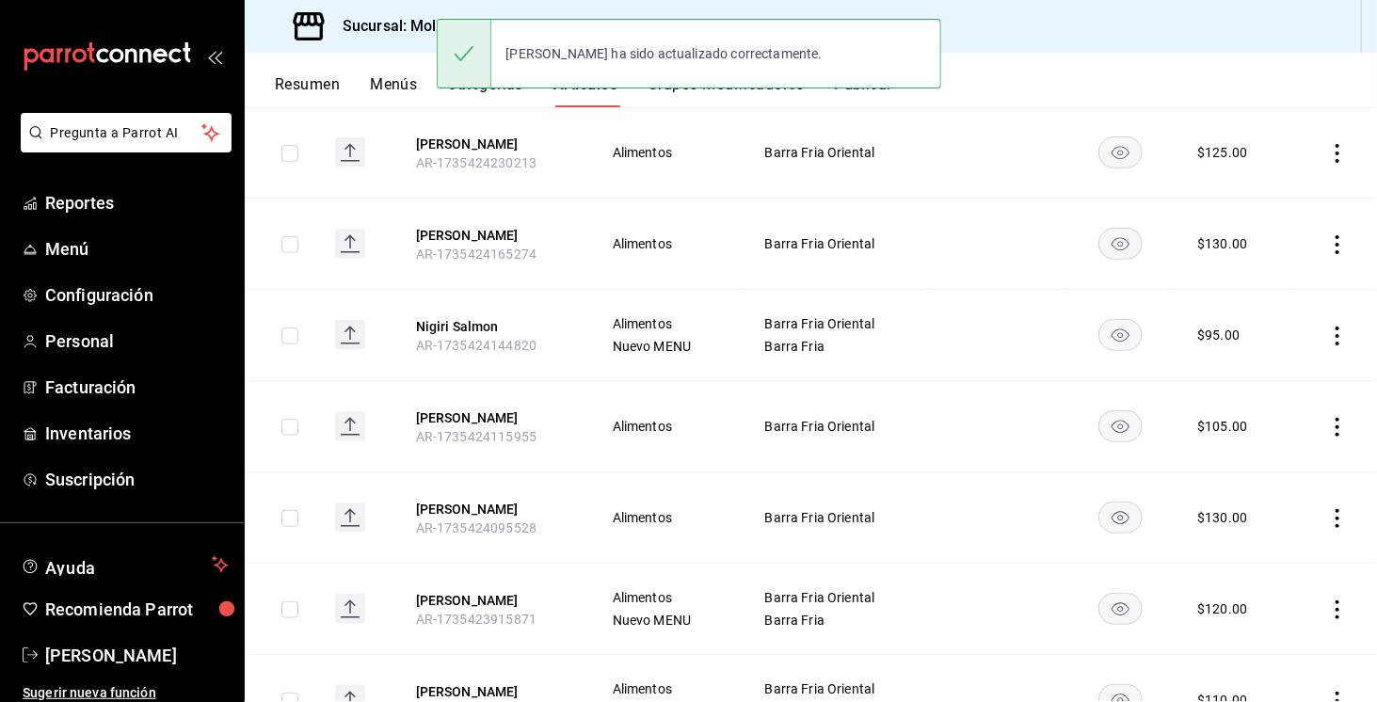
scroll to position [659, 0]
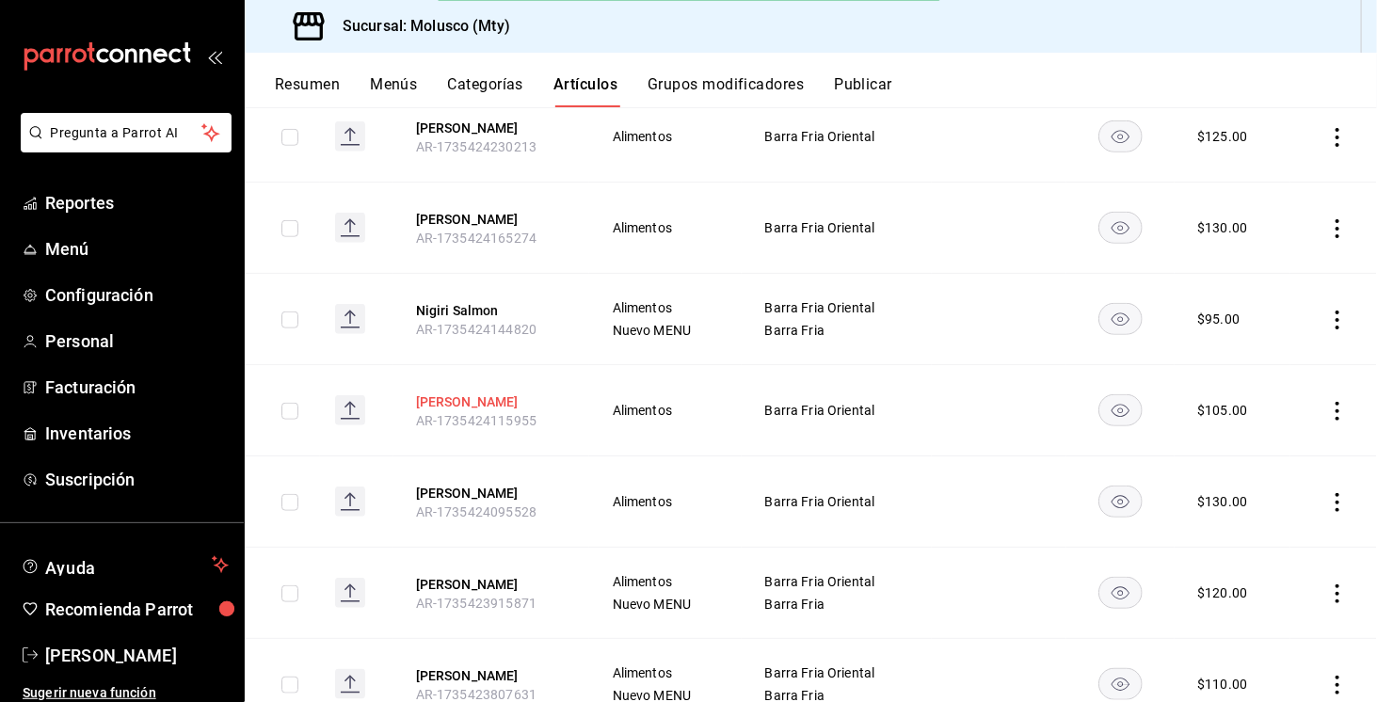
click at [486, 394] on button "Nigiri Hamachi" at bounding box center [491, 401] width 151 height 19
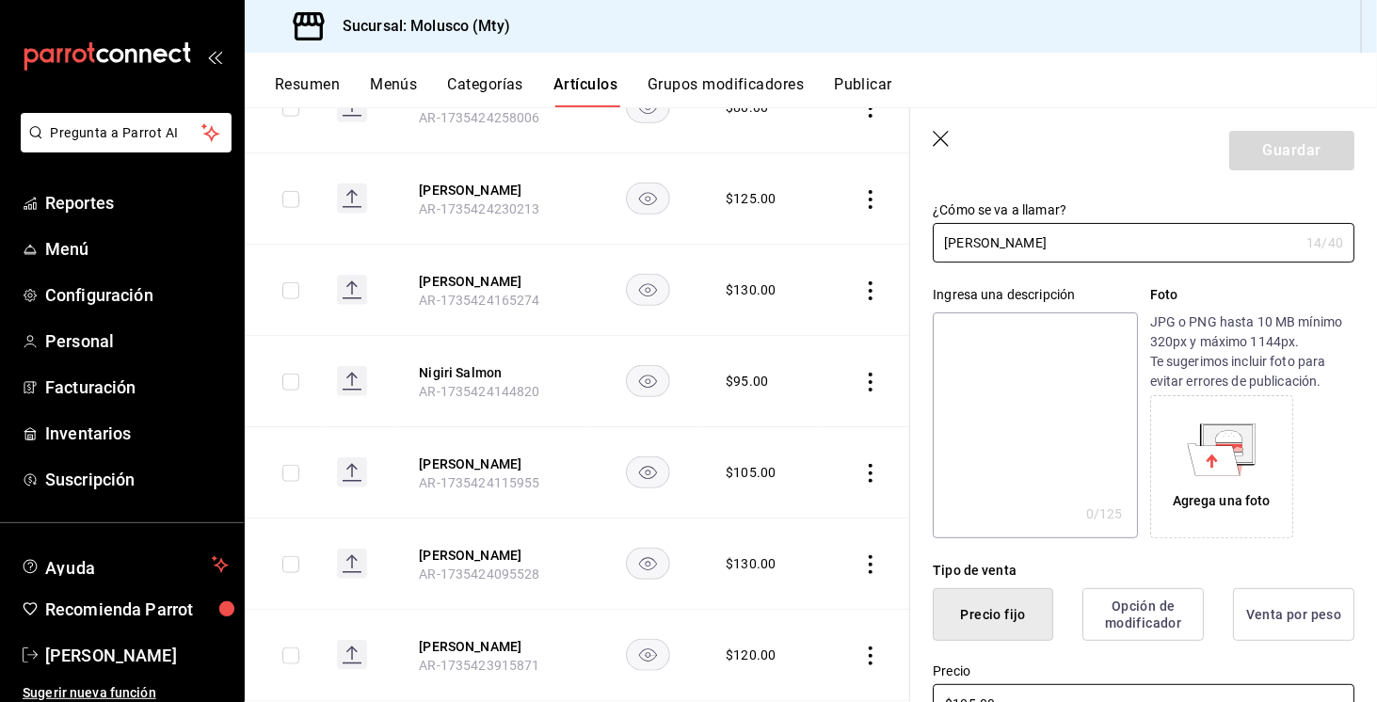
scroll to position [282, 0]
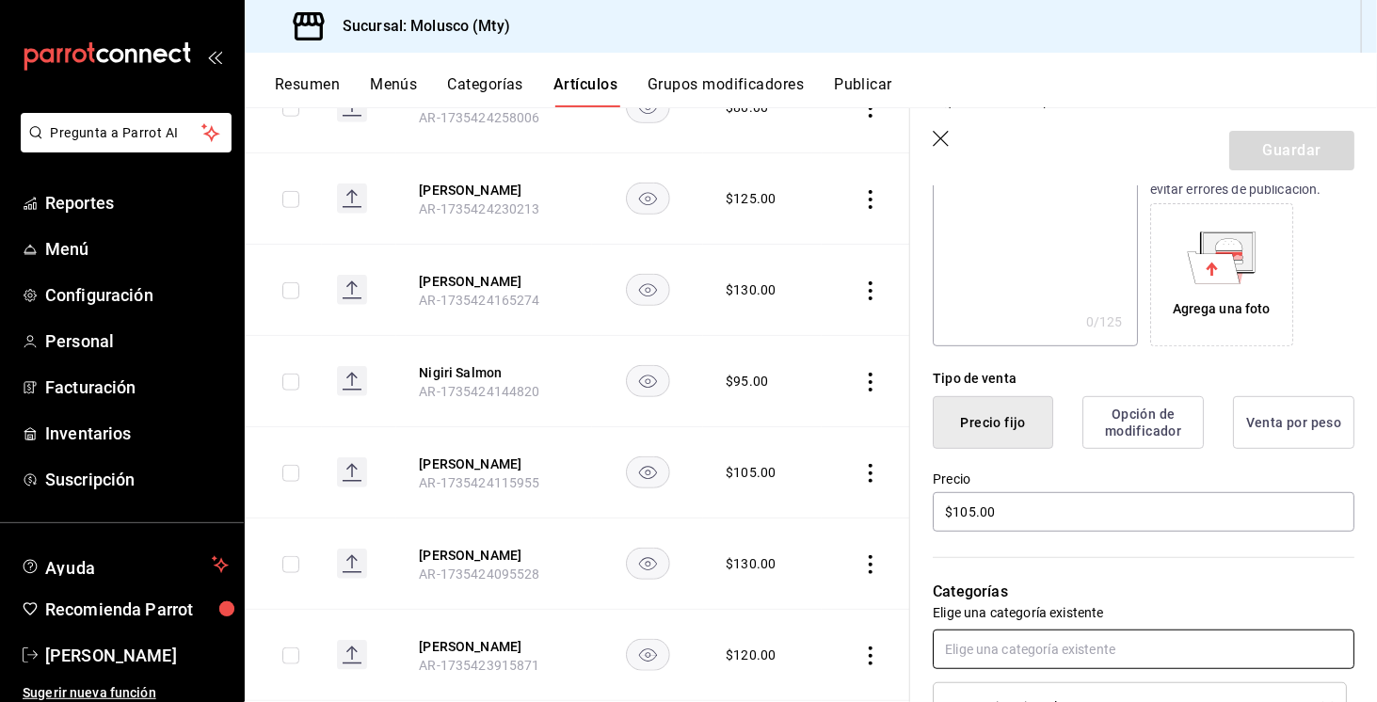
click at [1034, 643] on input "text" at bounding box center [1144, 650] width 422 height 40
type input "barra"
click at [1070, 599] on li "Barra Fria" at bounding box center [1137, 606] width 408 height 31
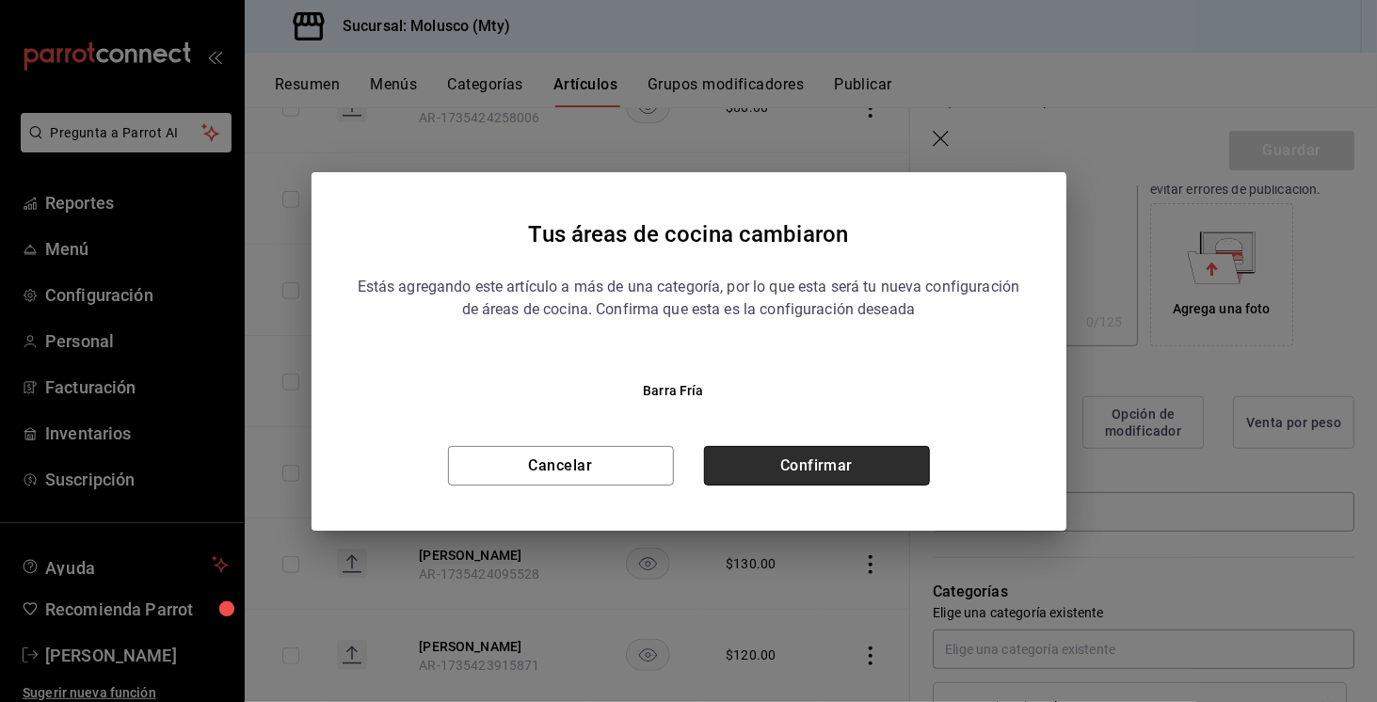
click at [870, 468] on button "Confirmar" at bounding box center [817, 466] width 226 height 40
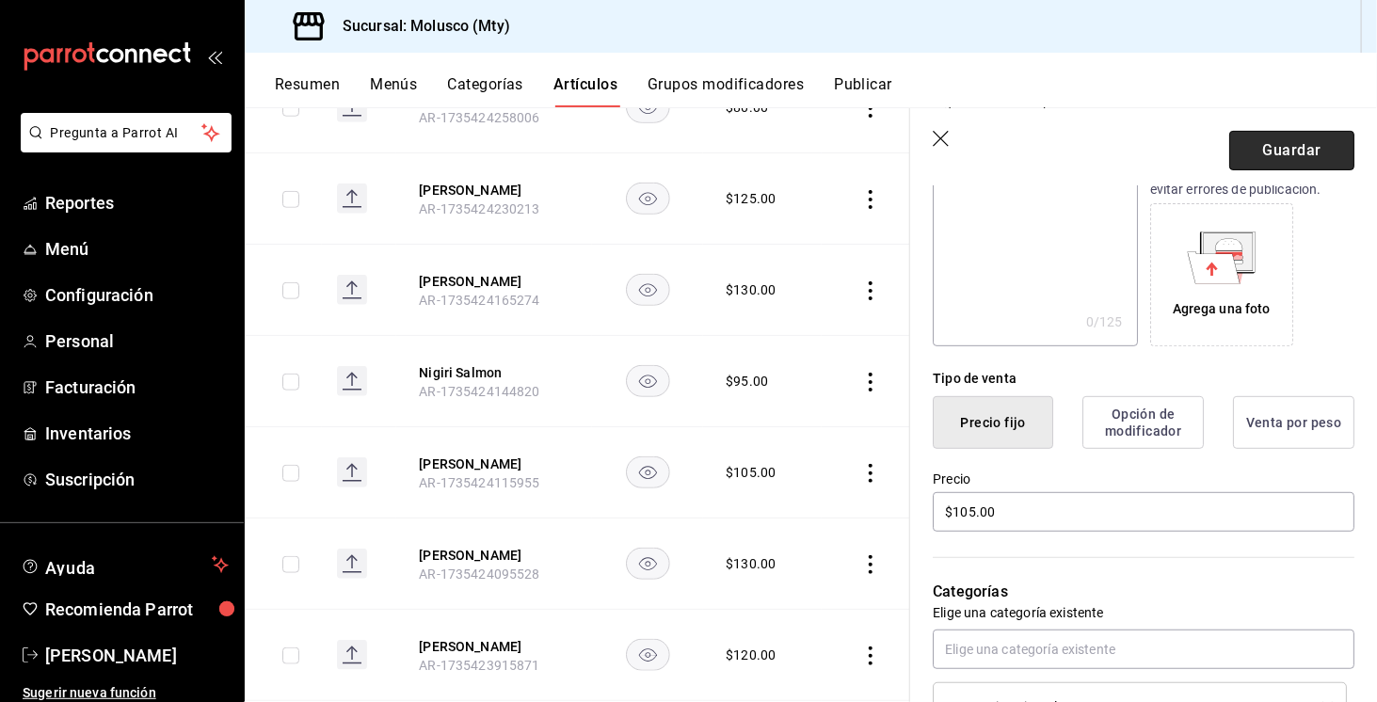
click at [1304, 146] on button "Guardar" at bounding box center [1291, 151] width 125 height 40
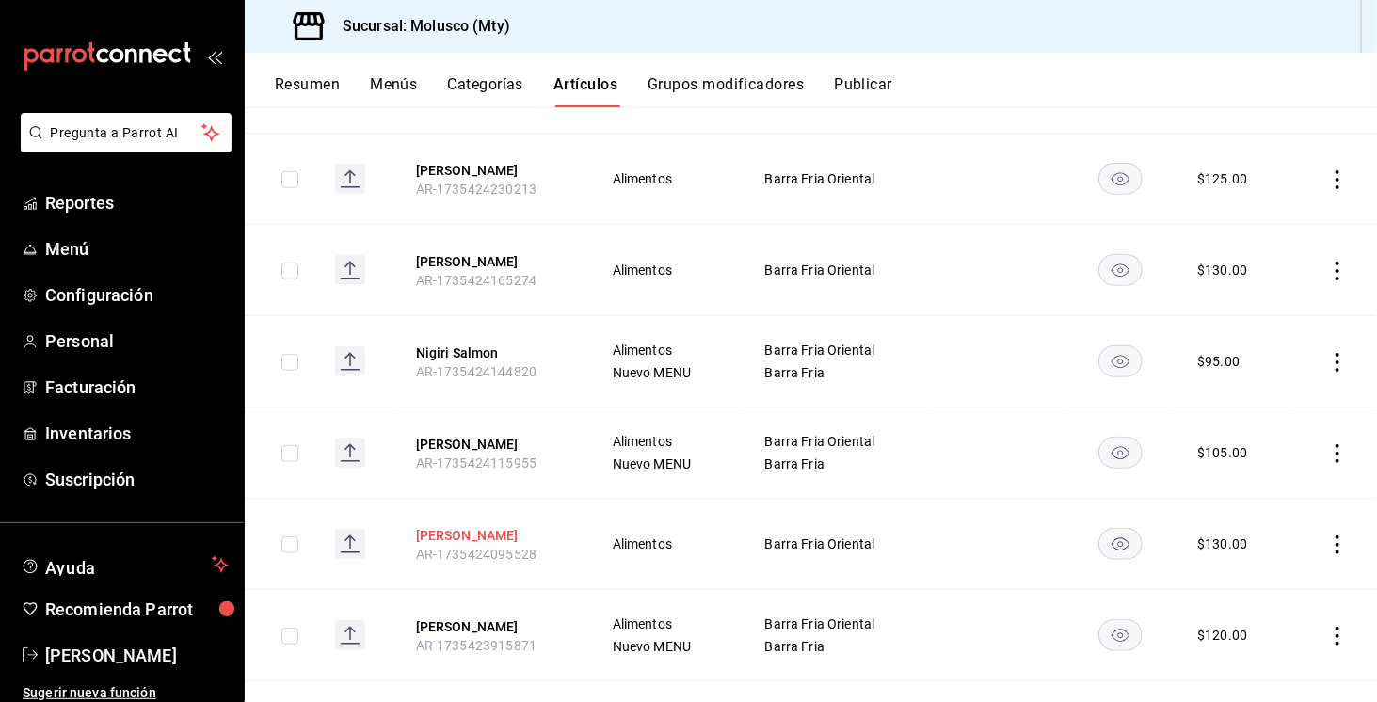
scroll to position [539, 0]
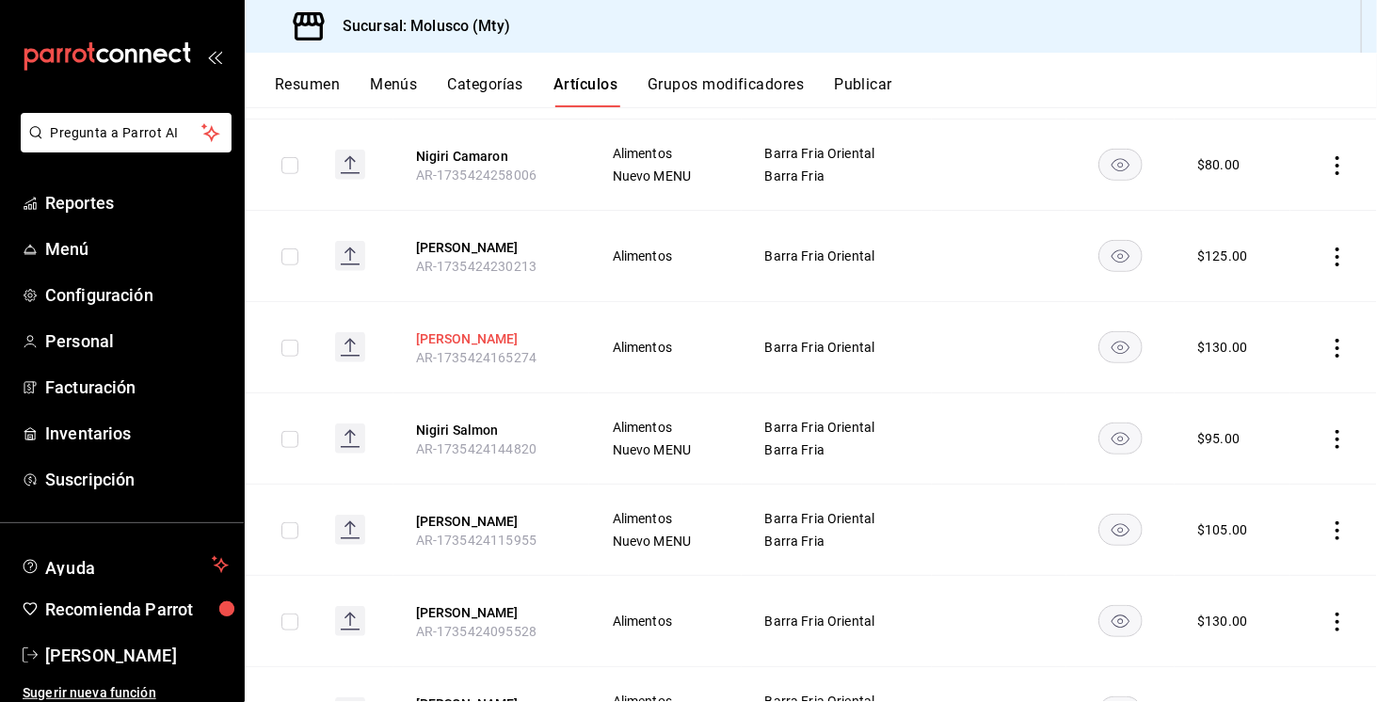
click at [476, 342] on button "Nigiri Totoaba" at bounding box center [491, 338] width 151 height 19
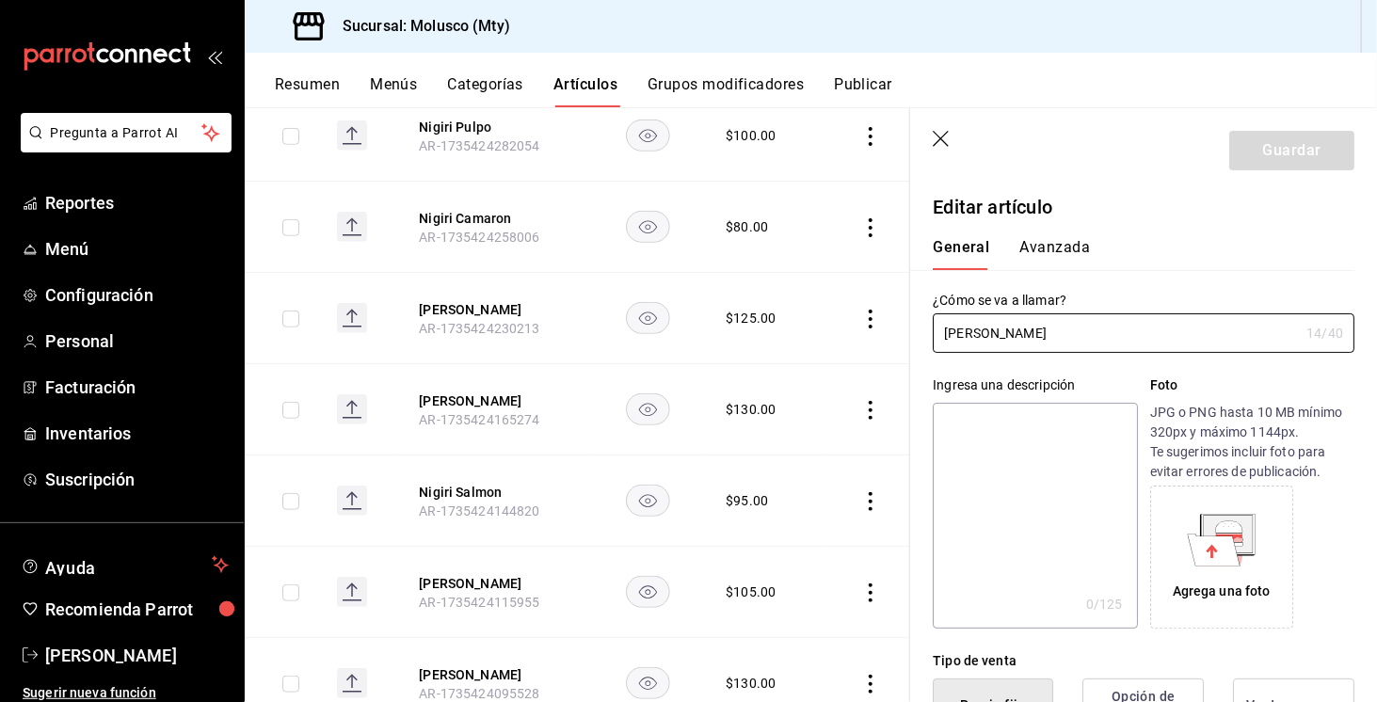
scroll to position [282, 0]
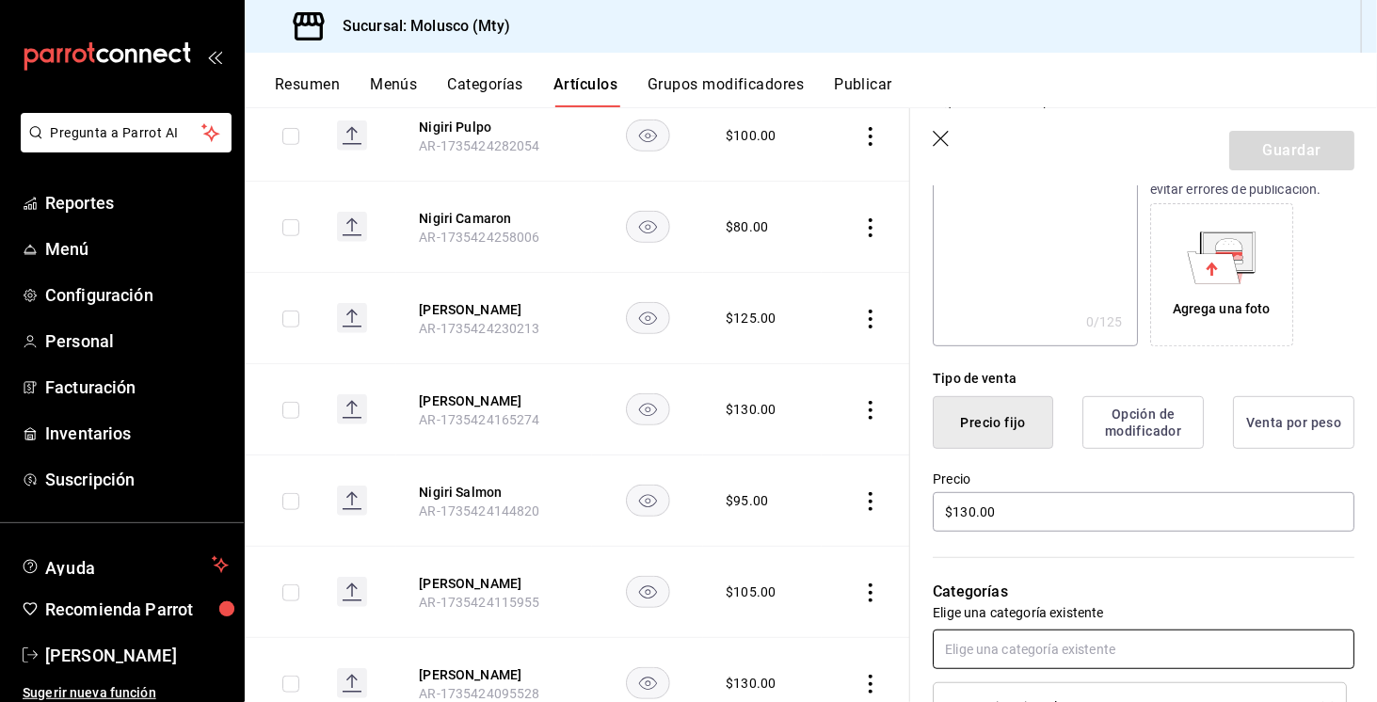
click at [1078, 647] on input "text" at bounding box center [1144, 650] width 422 height 40
type input "barra"
click at [1107, 619] on li "Barra Fria" at bounding box center [1137, 606] width 408 height 31
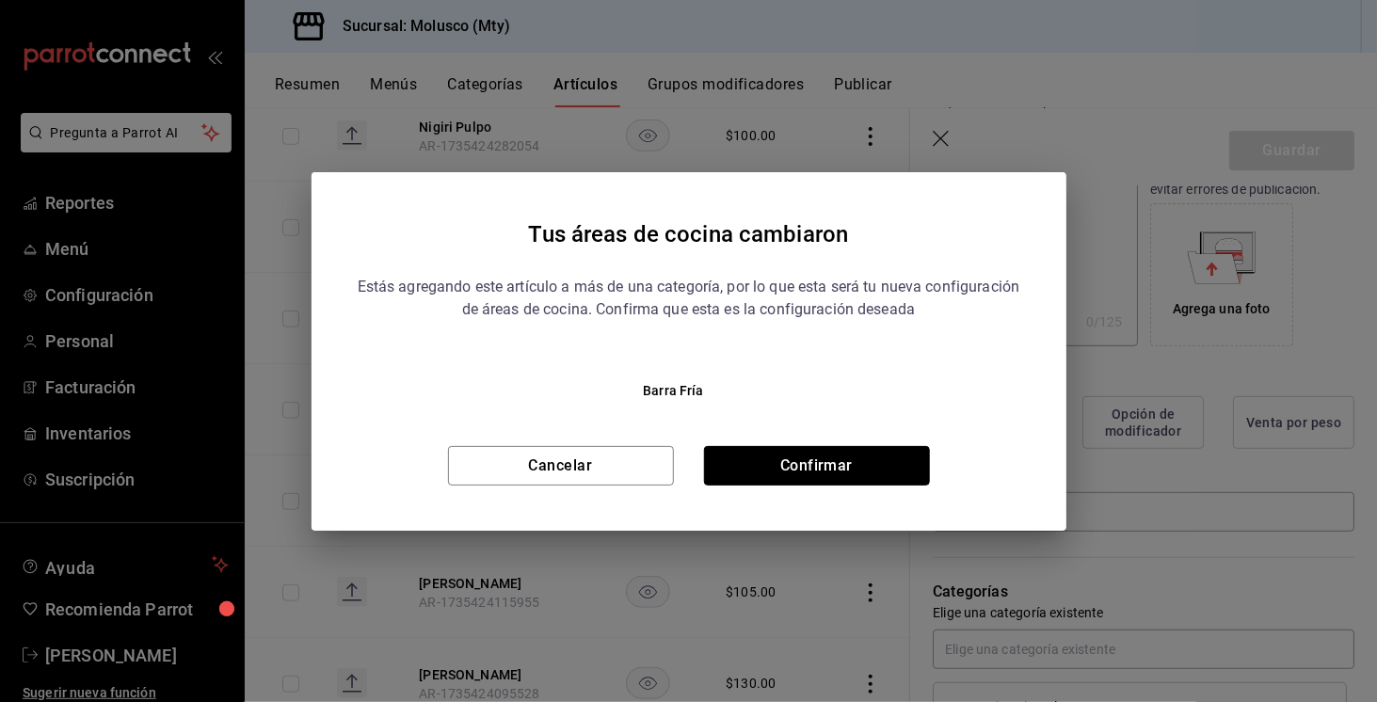
drag, startPoint x: 883, startPoint y: 472, endPoint x: 943, endPoint y: 434, distance: 71.5
click at [883, 472] on button "Confirmar" at bounding box center [817, 466] width 226 height 40
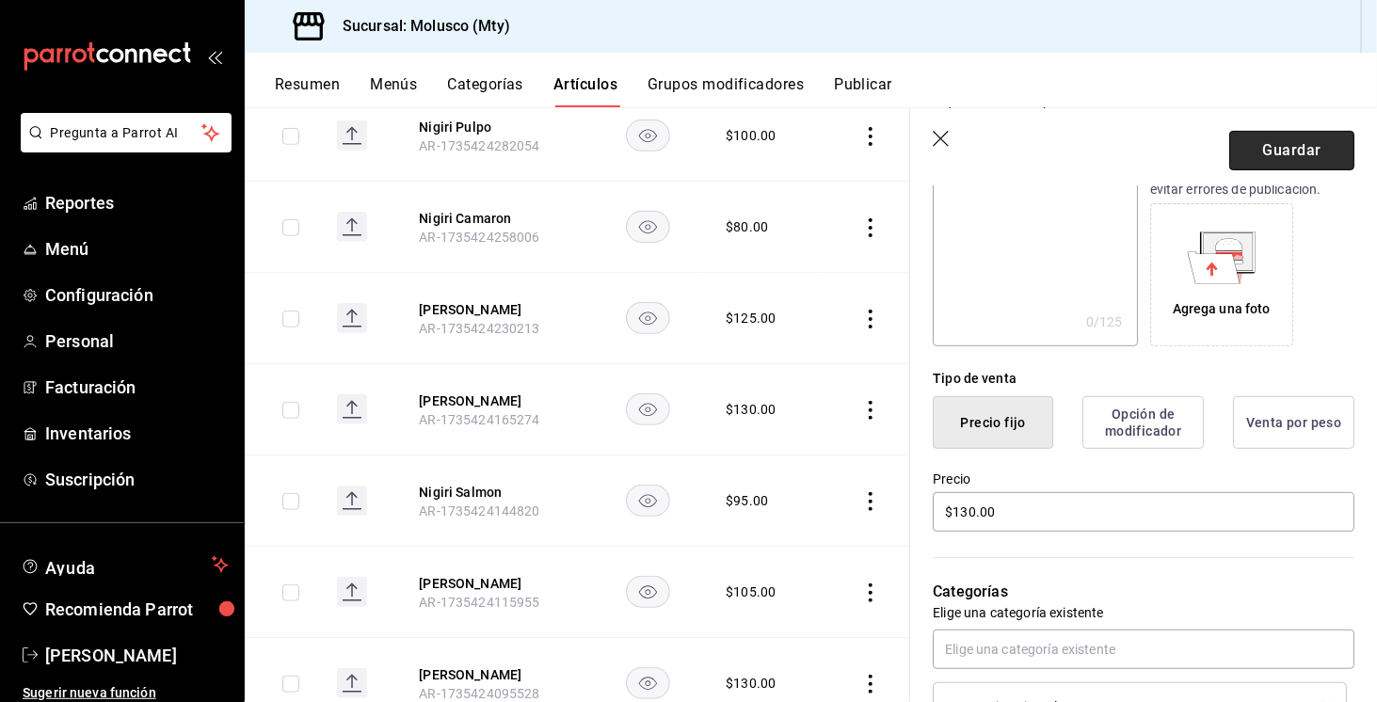
drag, startPoint x: 1301, startPoint y: 153, endPoint x: 1312, endPoint y: 159, distance: 12.6
click at [1312, 159] on button "Guardar" at bounding box center [1291, 151] width 125 height 40
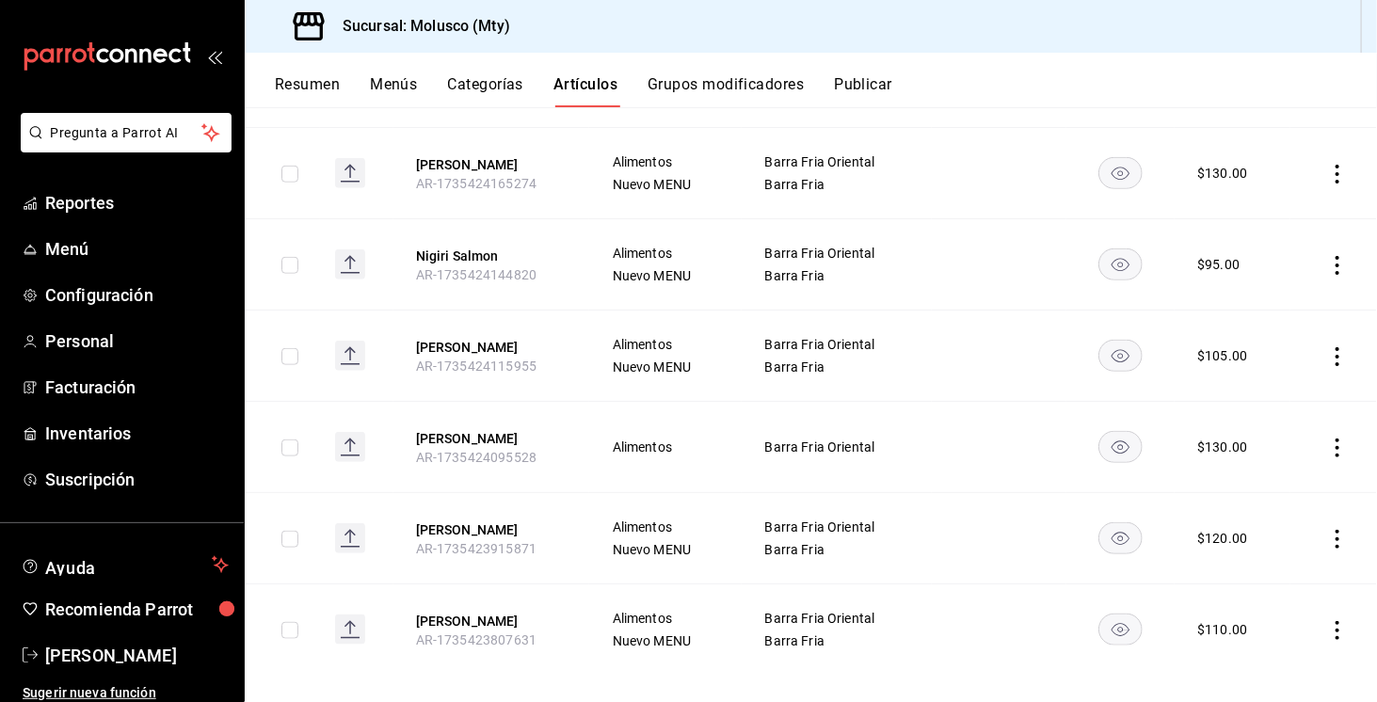
scroll to position [728, 0]
